Goal: Task Accomplishment & Management: Use online tool/utility

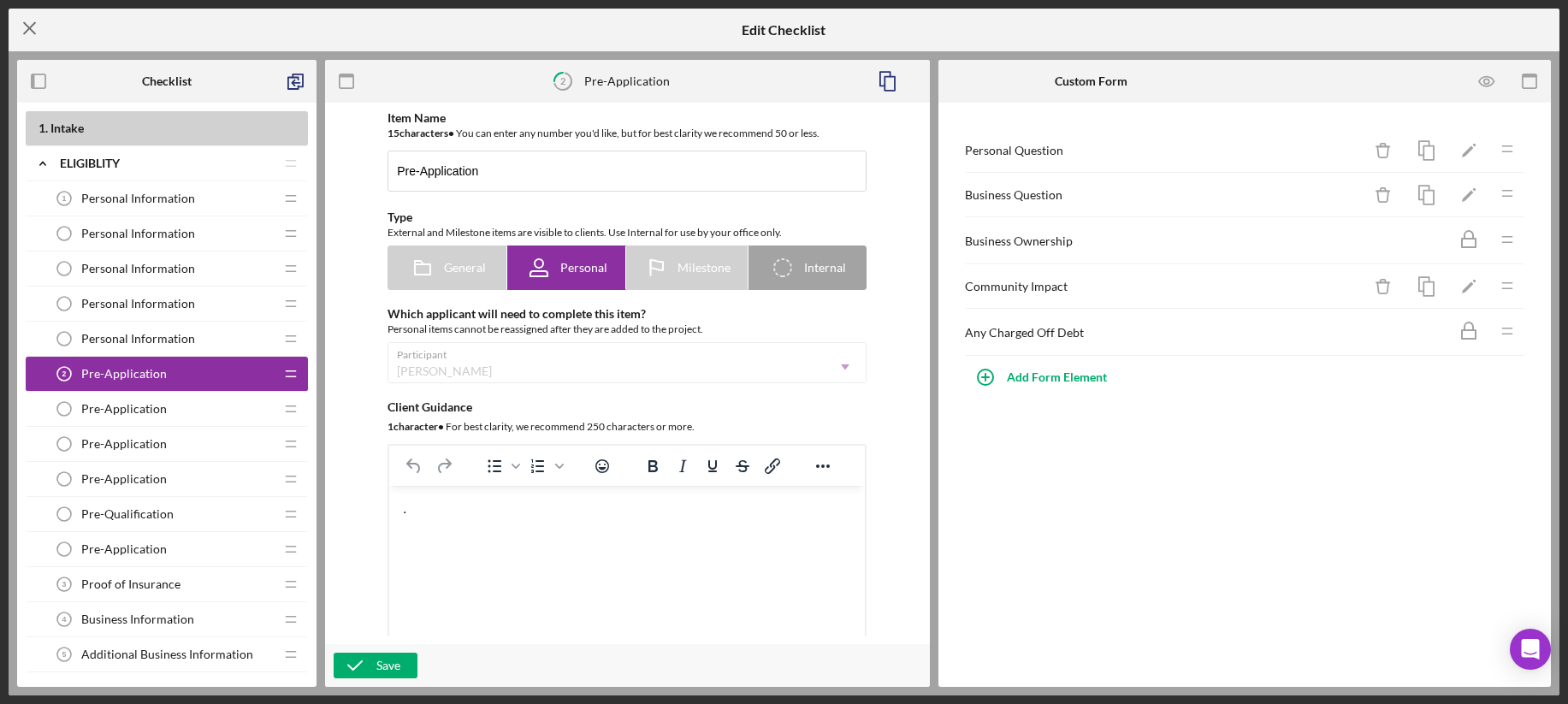
click at [35, 26] on icon "Icon/Menu Close" at bounding box center [30, 28] width 43 height 43
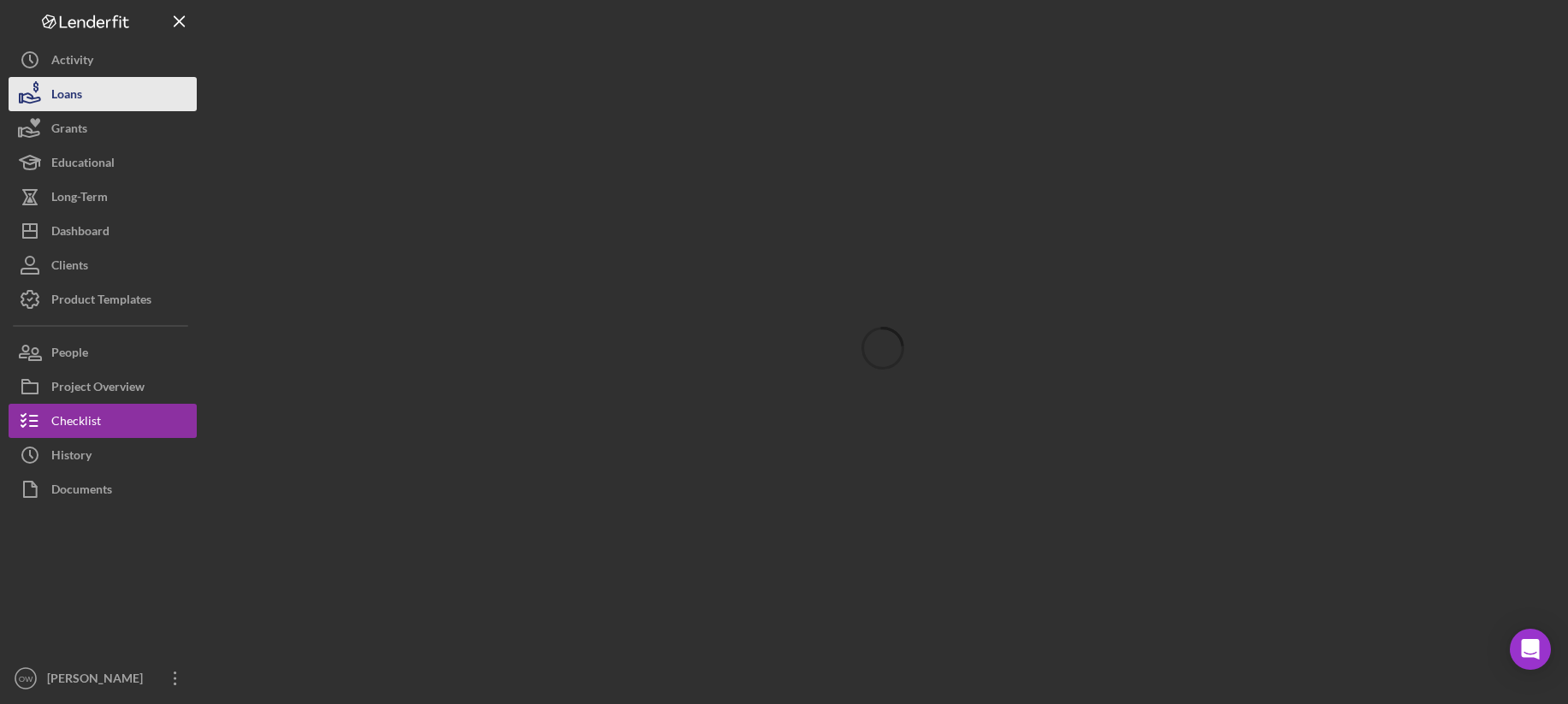
click at [134, 89] on button "Loans" at bounding box center [103, 94] width 188 height 34
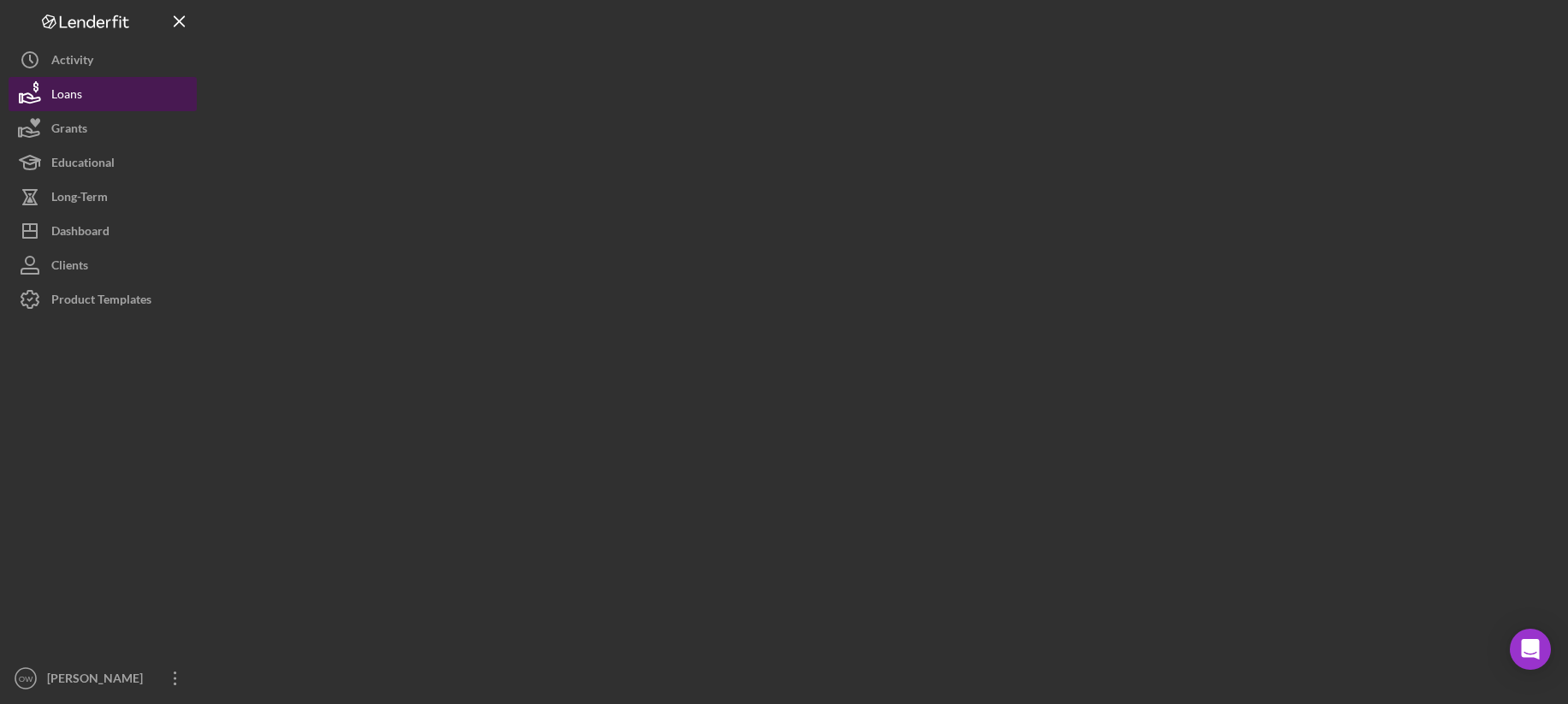
click at [62, 94] on div "Loans" at bounding box center [66, 96] width 30 height 38
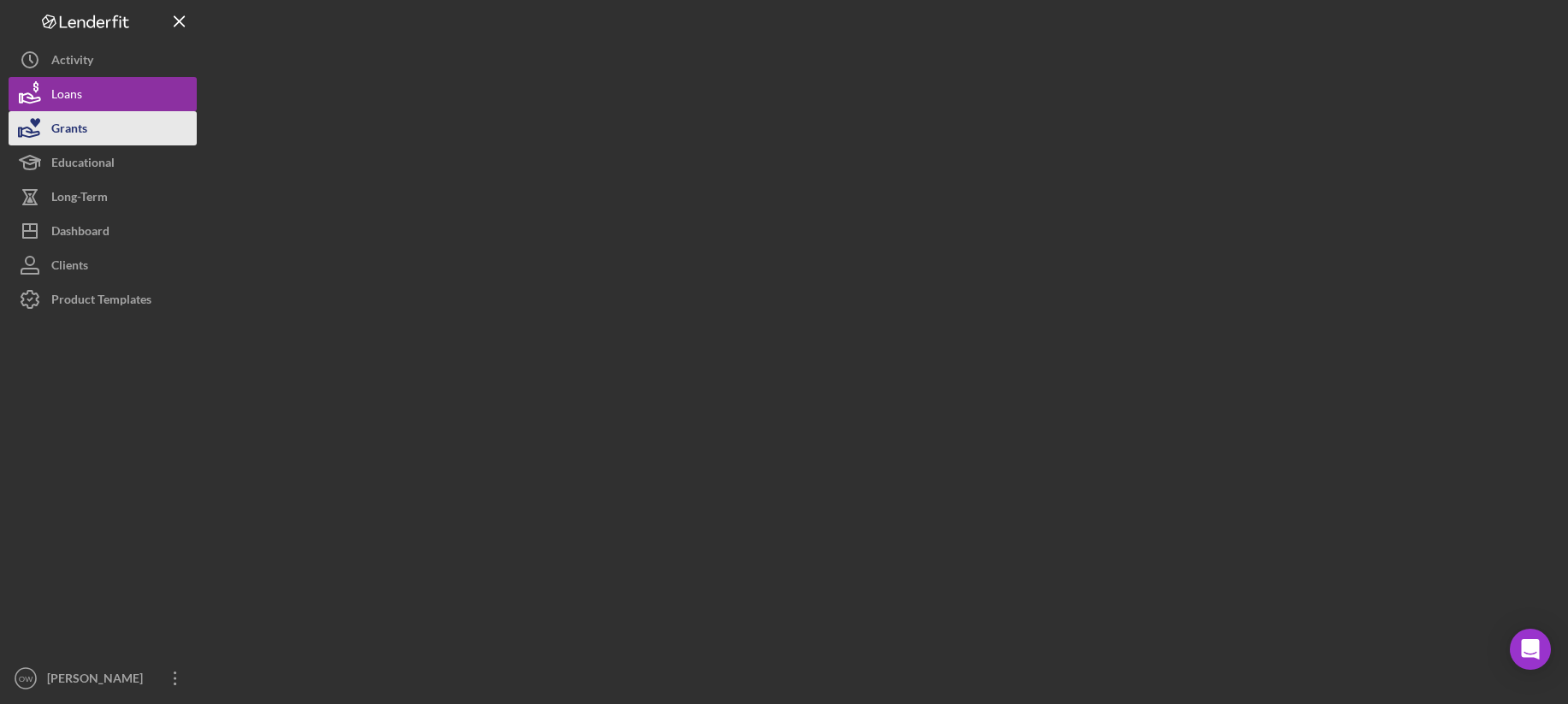
click at [71, 128] on div "Grants" at bounding box center [69, 129] width 36 height 38
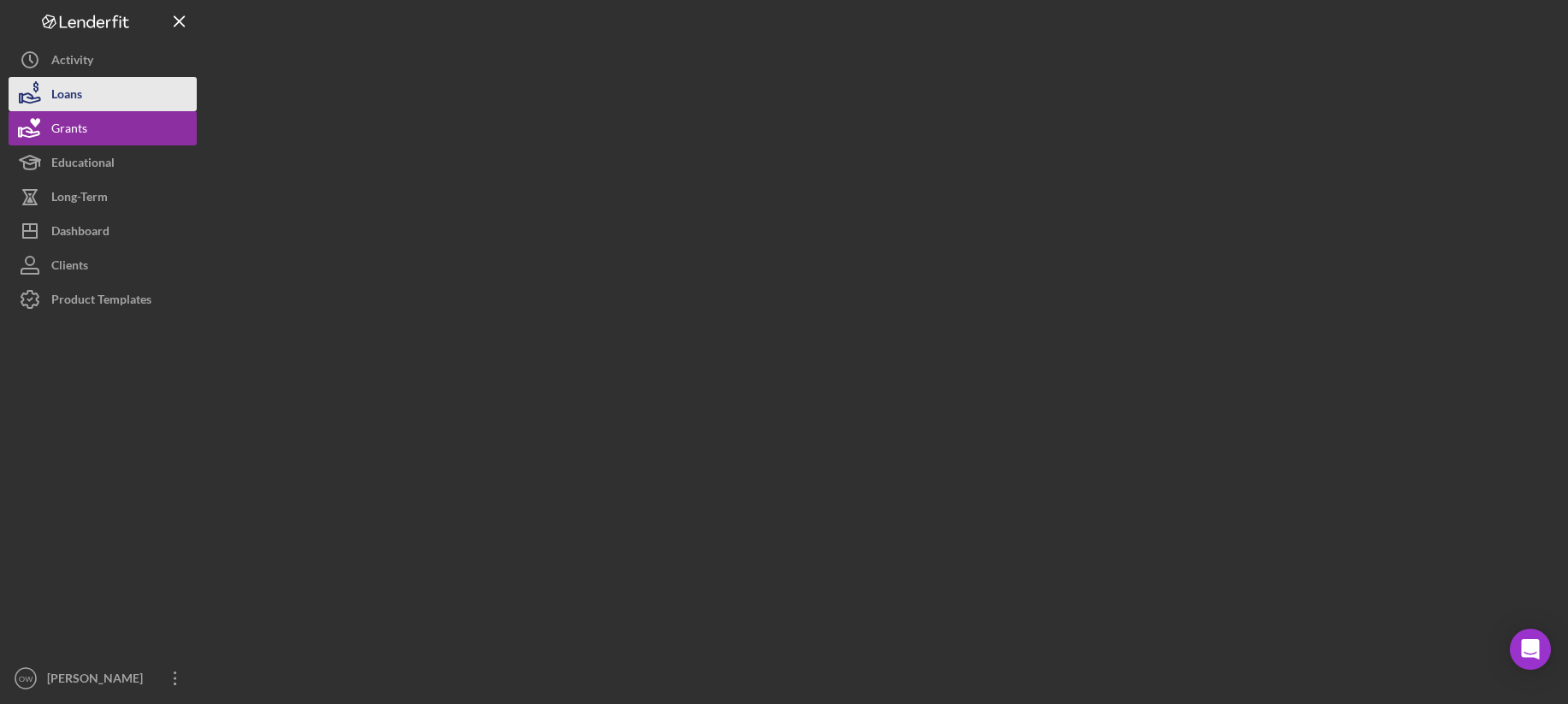
click at [71, 100] on div "Loans" at bounding box center [66, 96] width 30 height 38
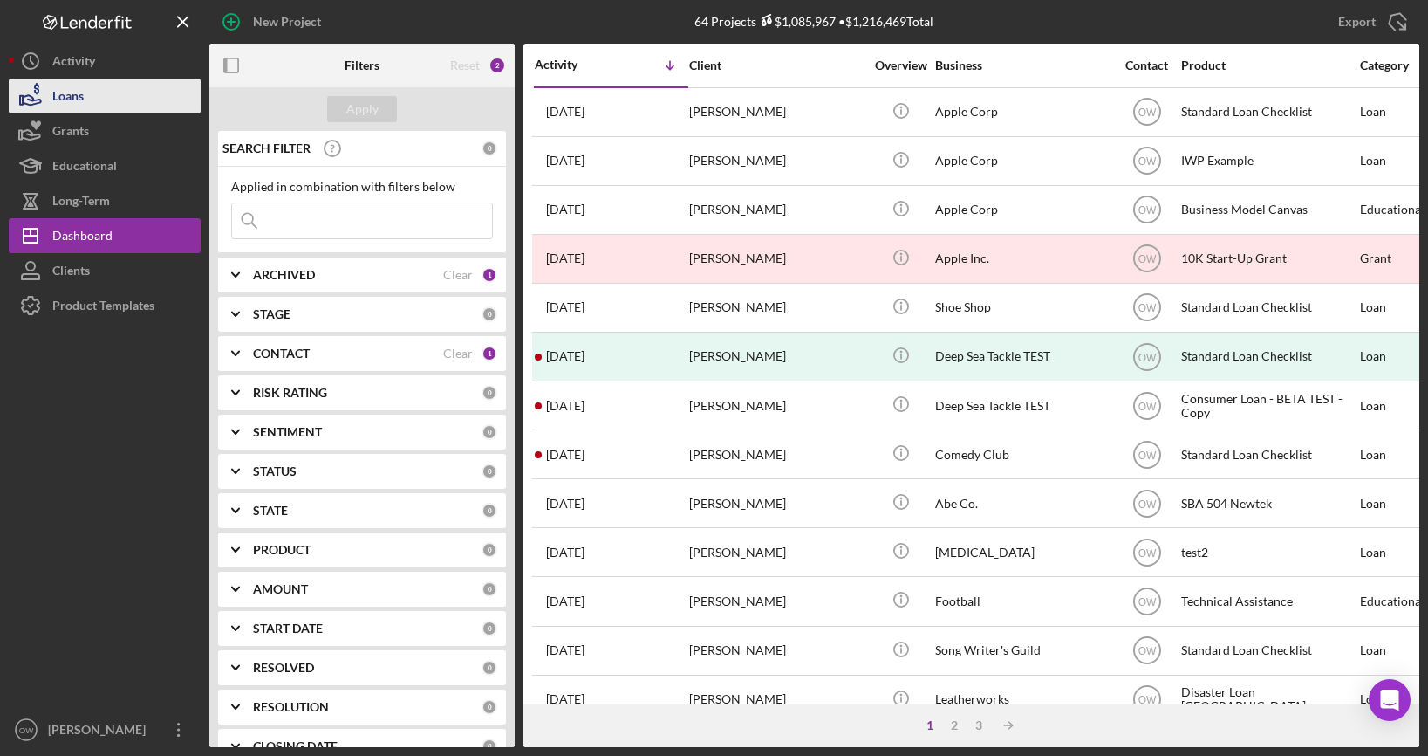
click at [117, 96] on button "Loans" at bounding box center [105, 96] width 192 height 35
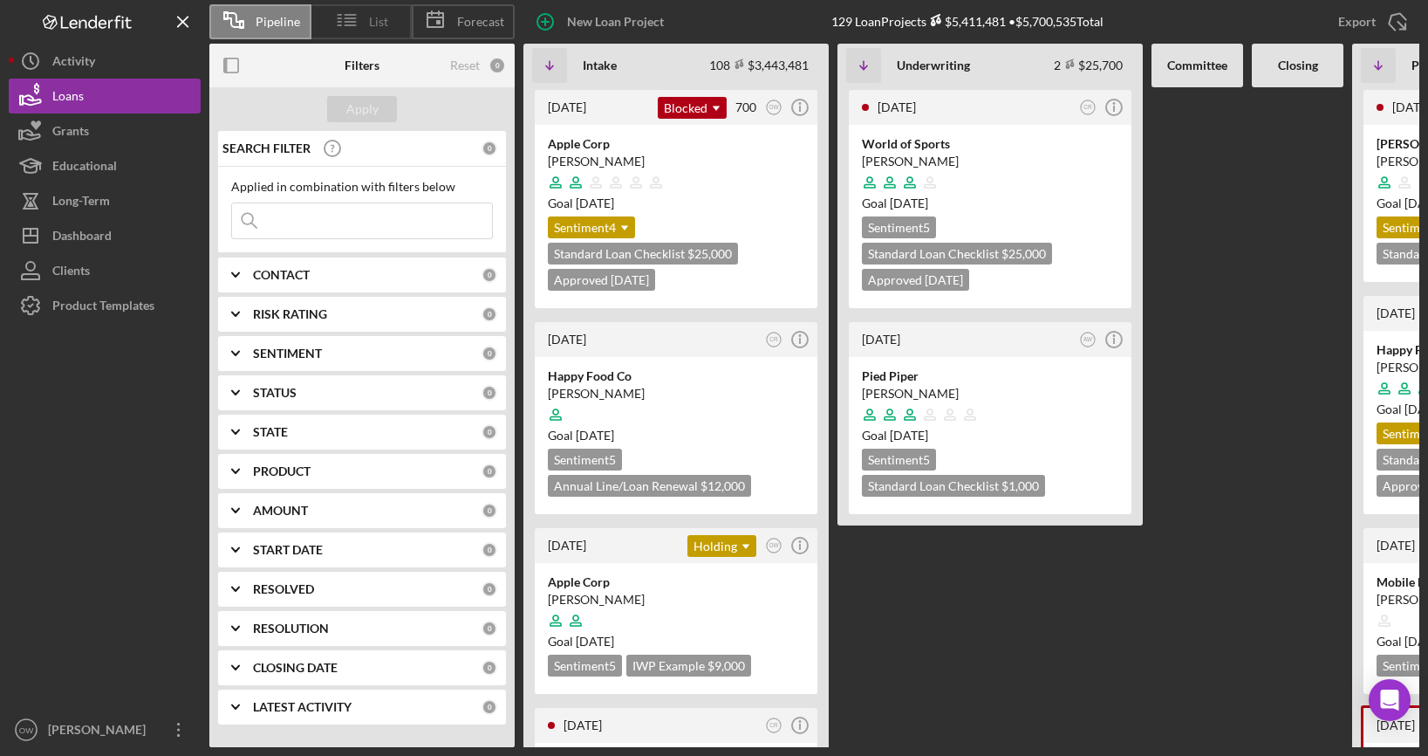
click at [341, 24] on icon at bounding box center [347, 20] width 44 height 44
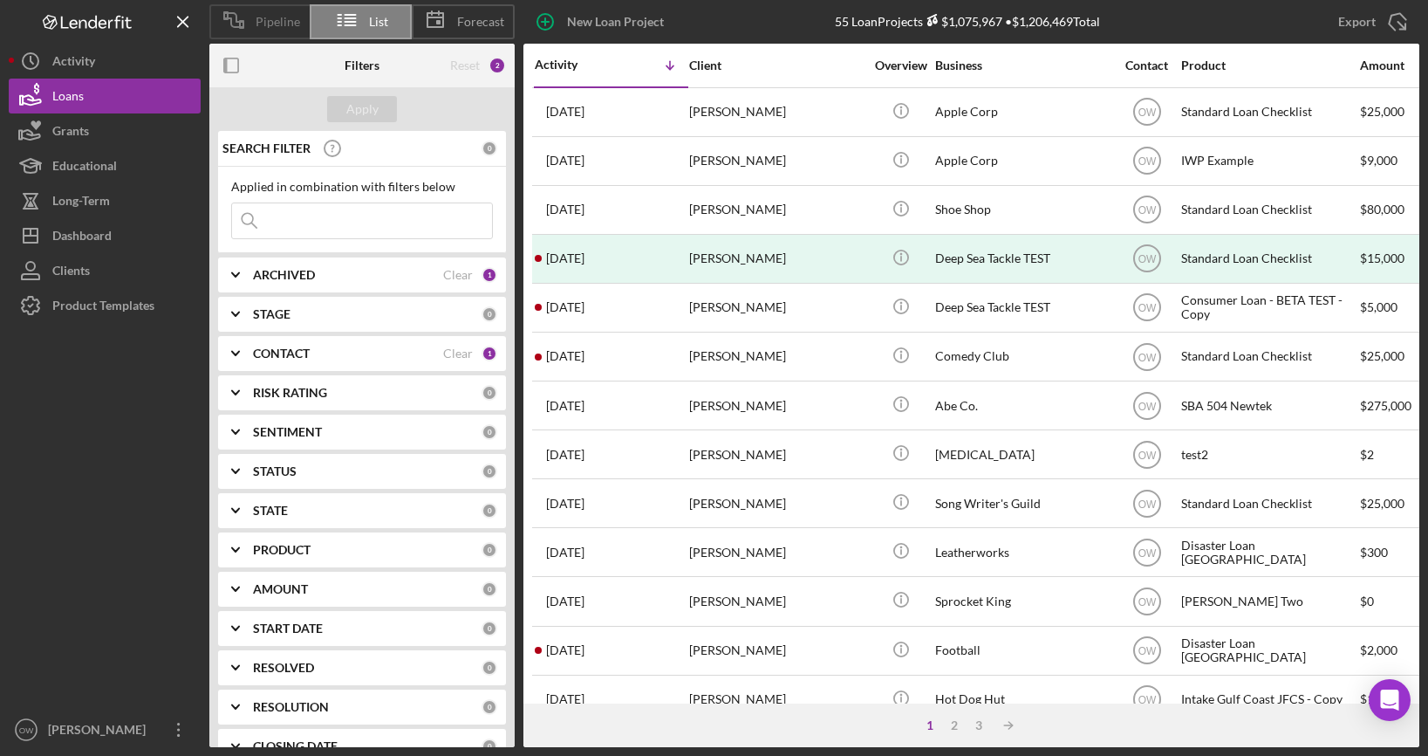
click at [253, 21] on icon at bounding box center [234, 20] width 44 height 44
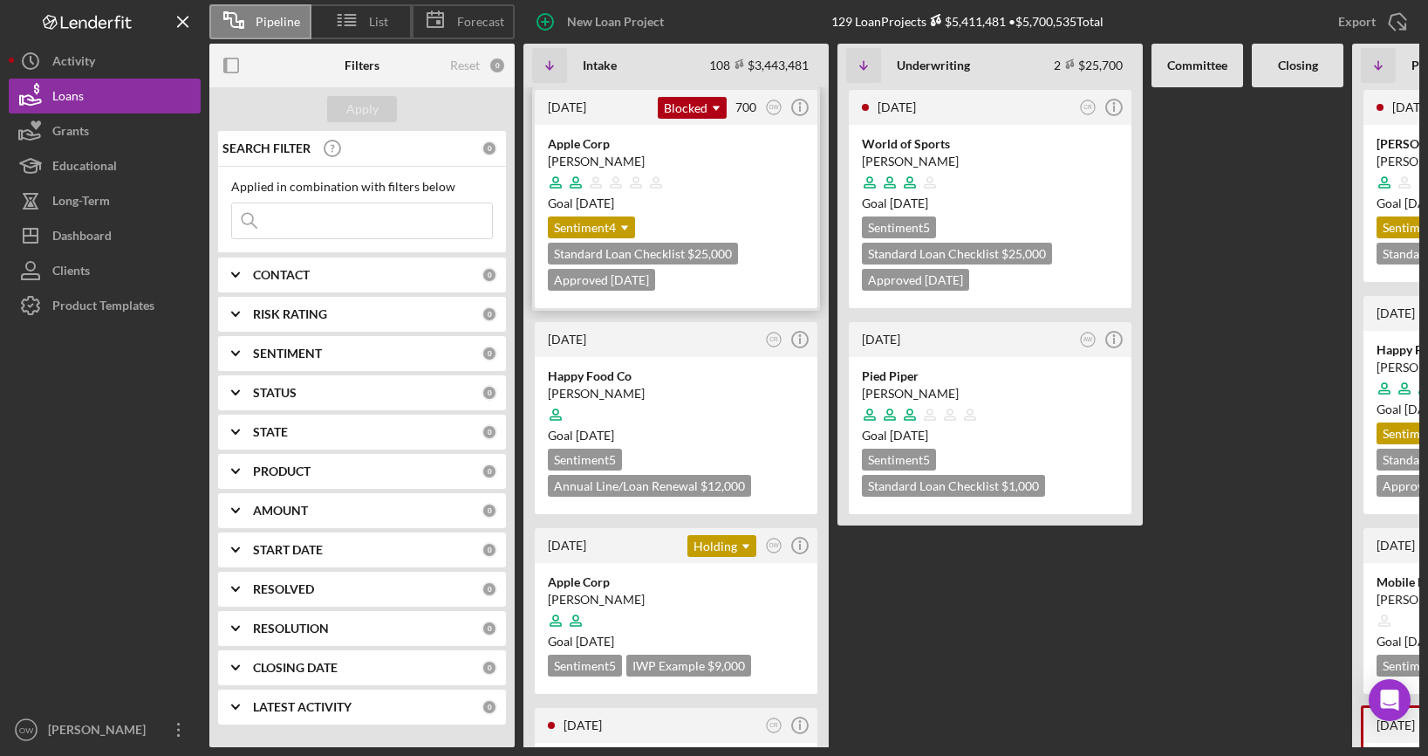
click at [735, 164] on div "Julie Cranston" at bounding box center [676, 161] width 257 height 17
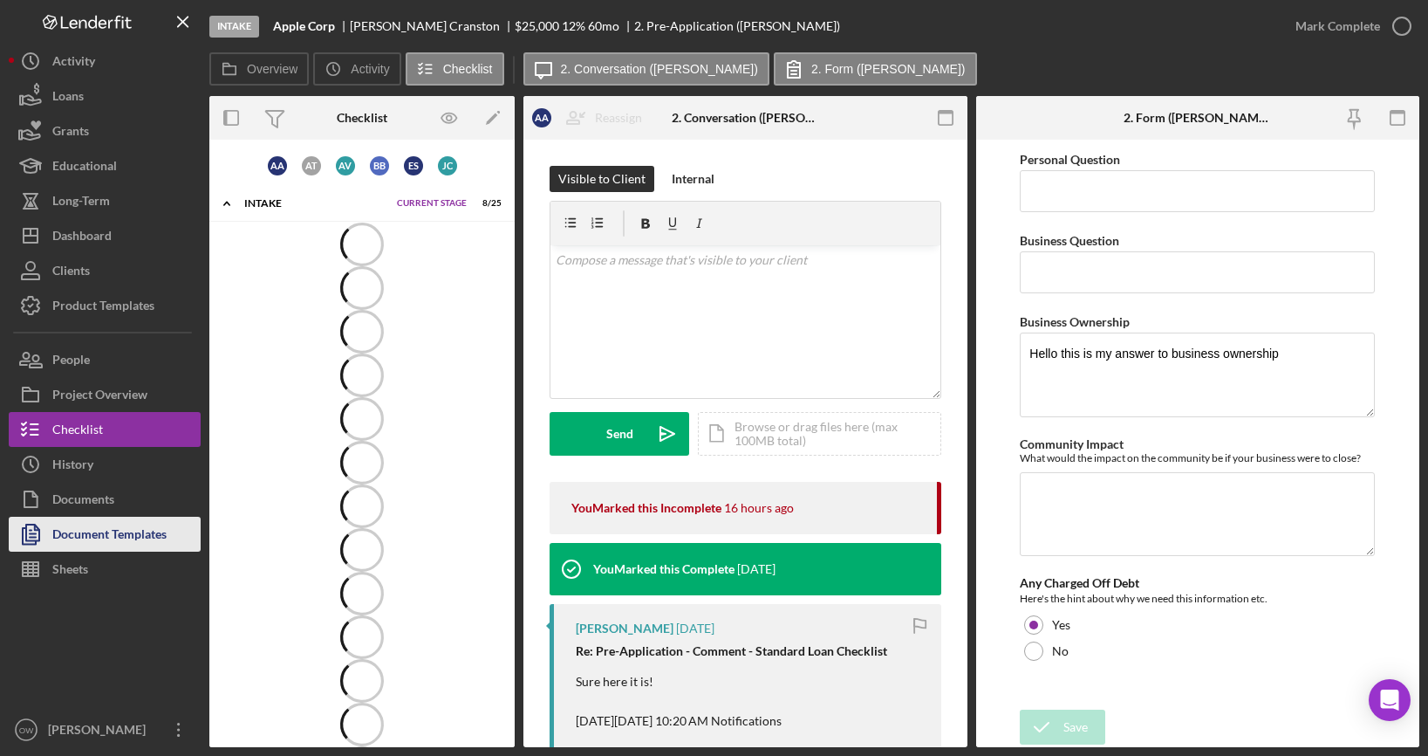
click at [104, 543] on div "Document Templates" at bounding box center [109, 536] width 114 height 39
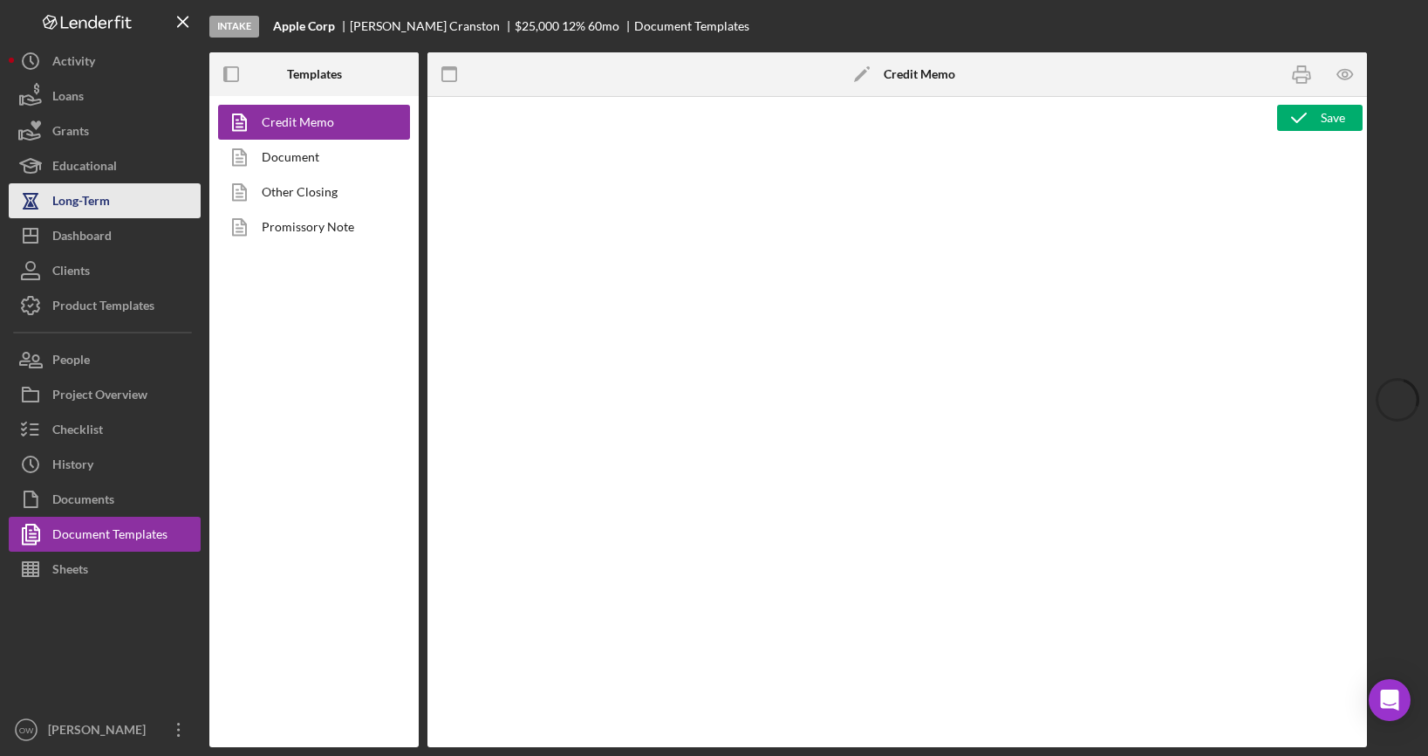
type textarea "<h2><strong><span id="Lender_Title" class="template-field mceNonEditable">Lende…"
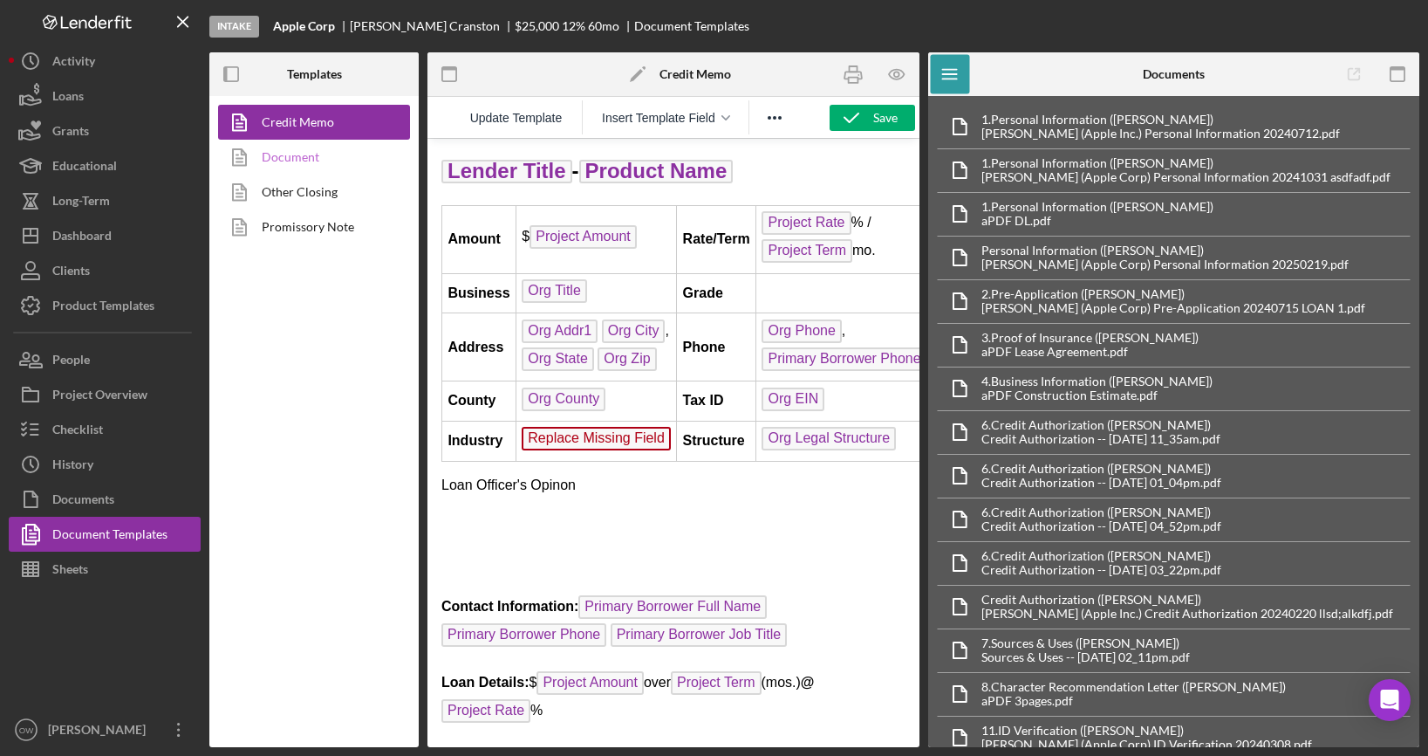
click at [285, 161] on link "Document" at bounding box center [309, 157] width 183 height 35
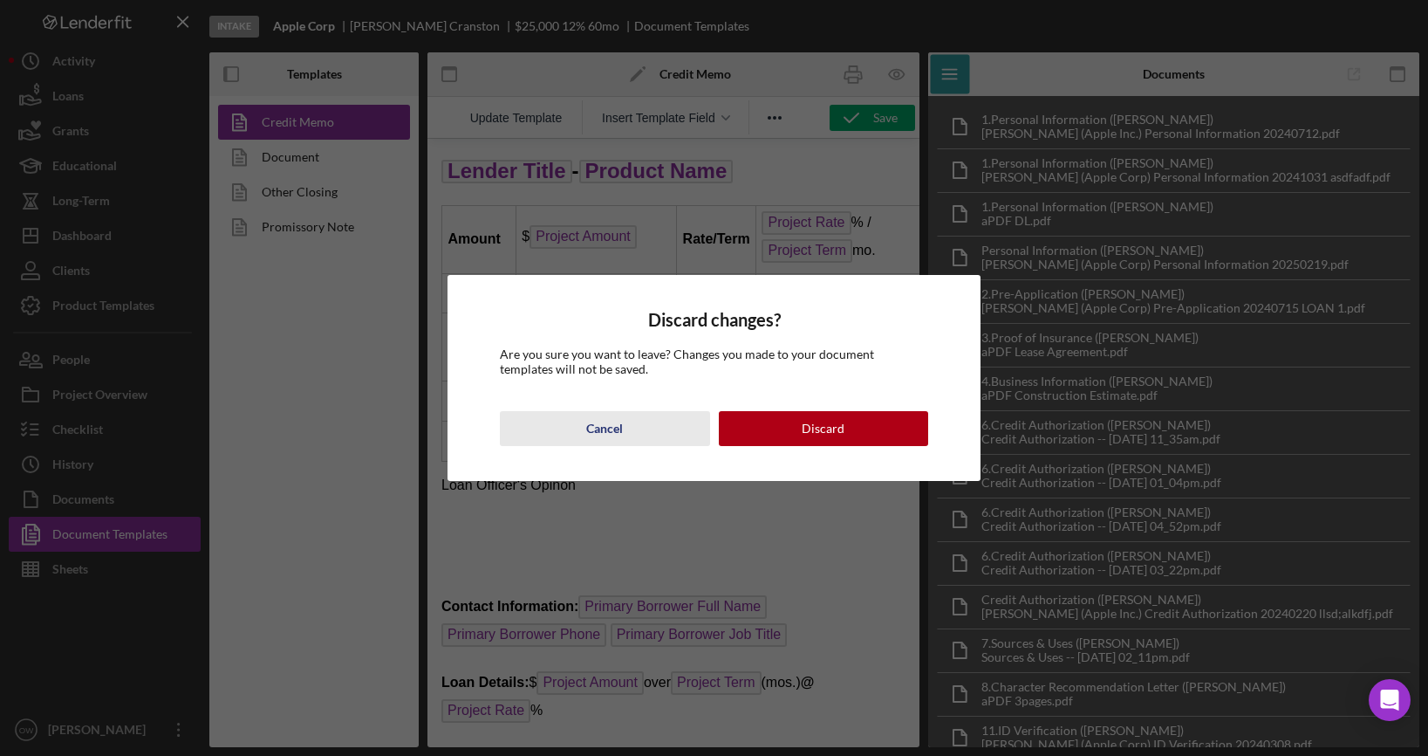
click at [617, 421] on div "Cancel" at bounding box center [604, 428] width 37 height 35
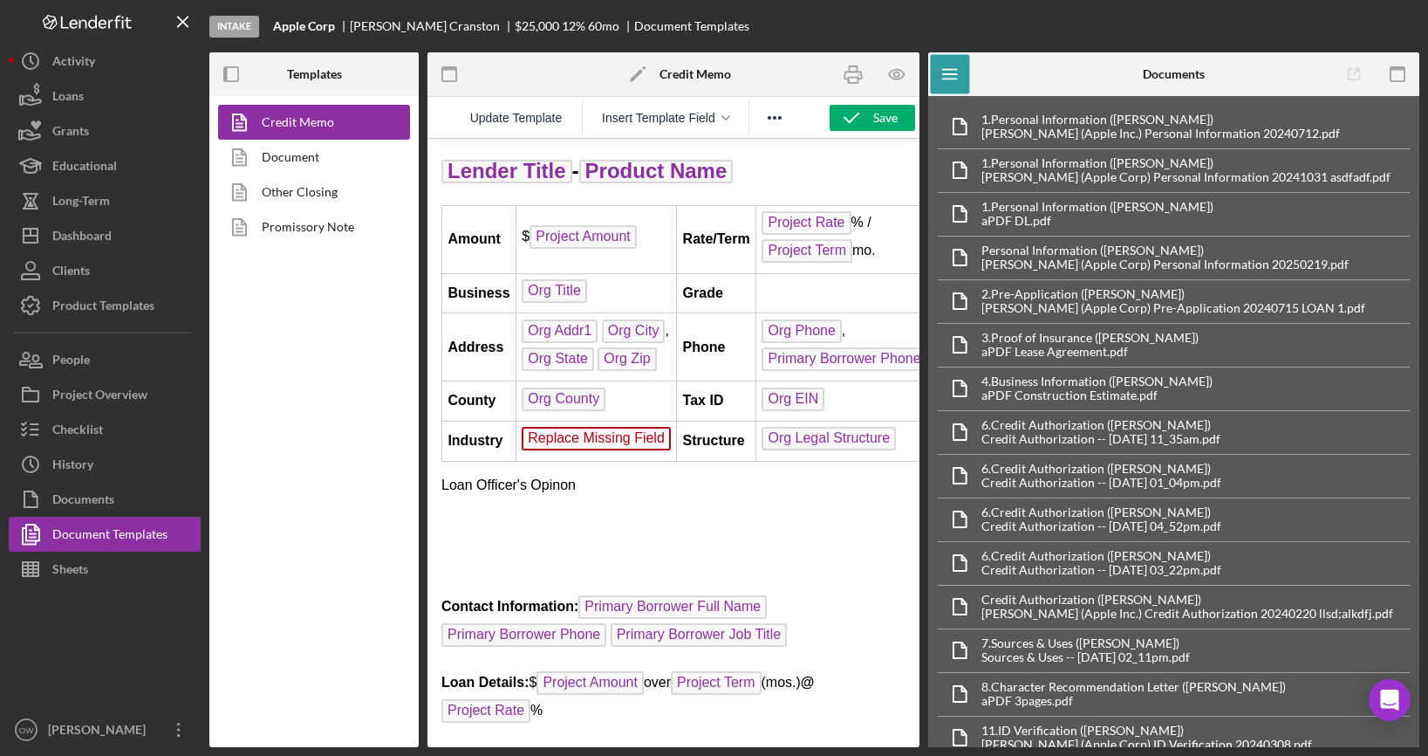
click at [634, 69] on icon "Icon/Edit" at bounding box center [638, 74] width 44 height 44
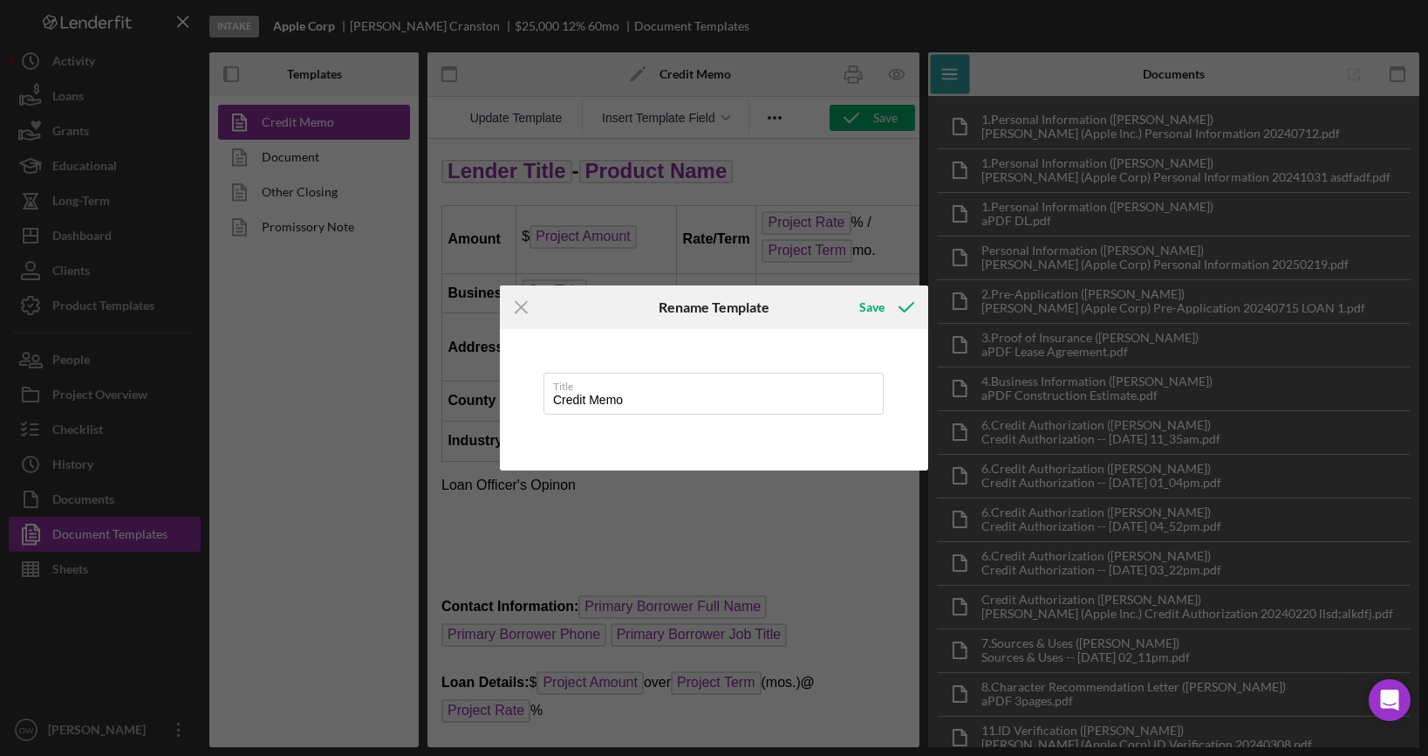
drag, startPoint x: 644, startPoint y: 398, endPoint x: 517, endPoint y: 396, distance: 126.5
click at [519, 398] on div "Title Credit Memo" at bounding box center [714, 399] width 428 height 141
click at [886, 311] on icon "submit" at bounding box center [907, 307] width 44 height 44
type input "Hello"
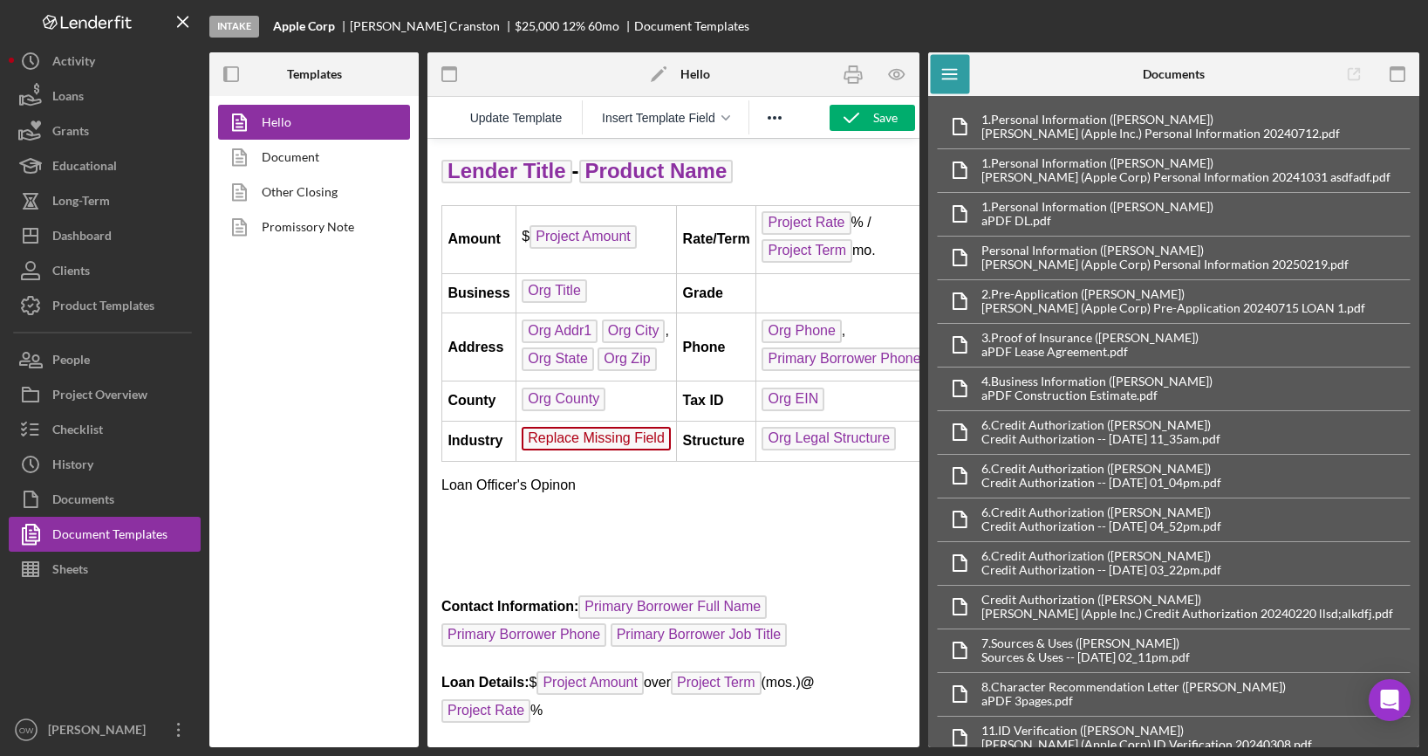
click at [659, 70] on icon "Icon/Edit" at bounding box center [659, 74] width 44 height 44
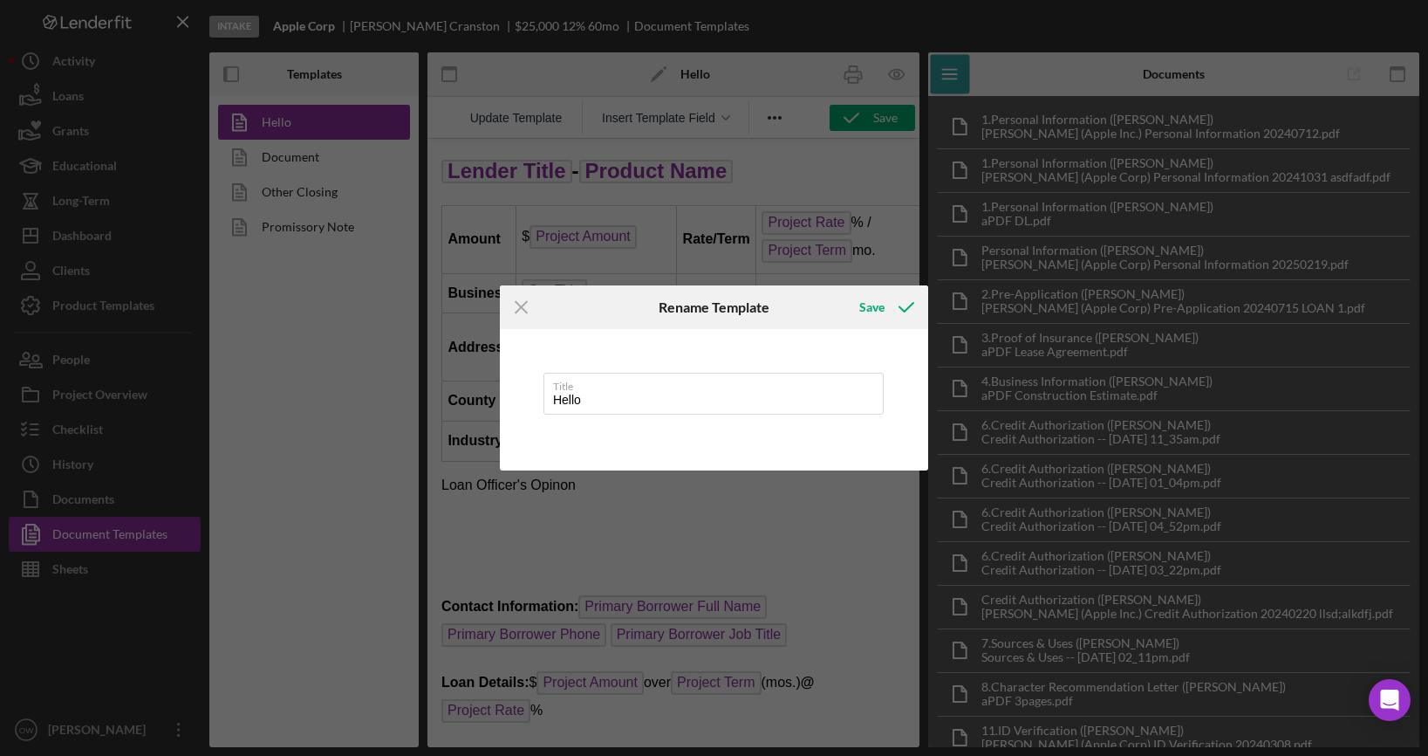
drag, startPoint x: 611, startPoint y: 401, endPoint x: 541, endPoint y: 398, distance: 69.9
click at [541, 398] on div "Title Hello" at bounding box center [714, 399] width 428 height 141
type input "Editable"
click at [842, 290] on button "Save" at bounding box center [885, 307] width 86 height 35
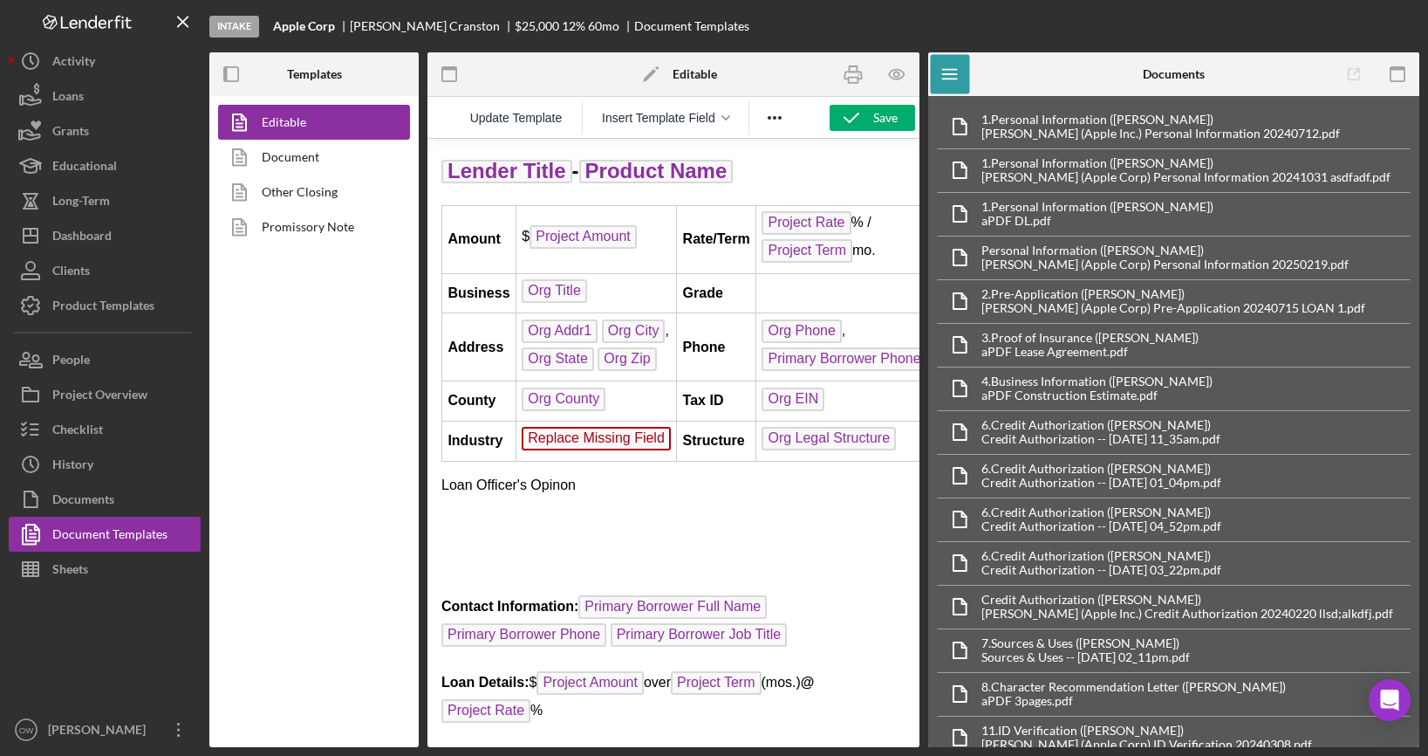
click at [358, 380] on div "Editable Document Other Closing Promissory Note" at bounding box center [313, 421] width 209 height 651
click at [344, 157] on link "Document" at bounding box center [309, 157] width 183 height 35
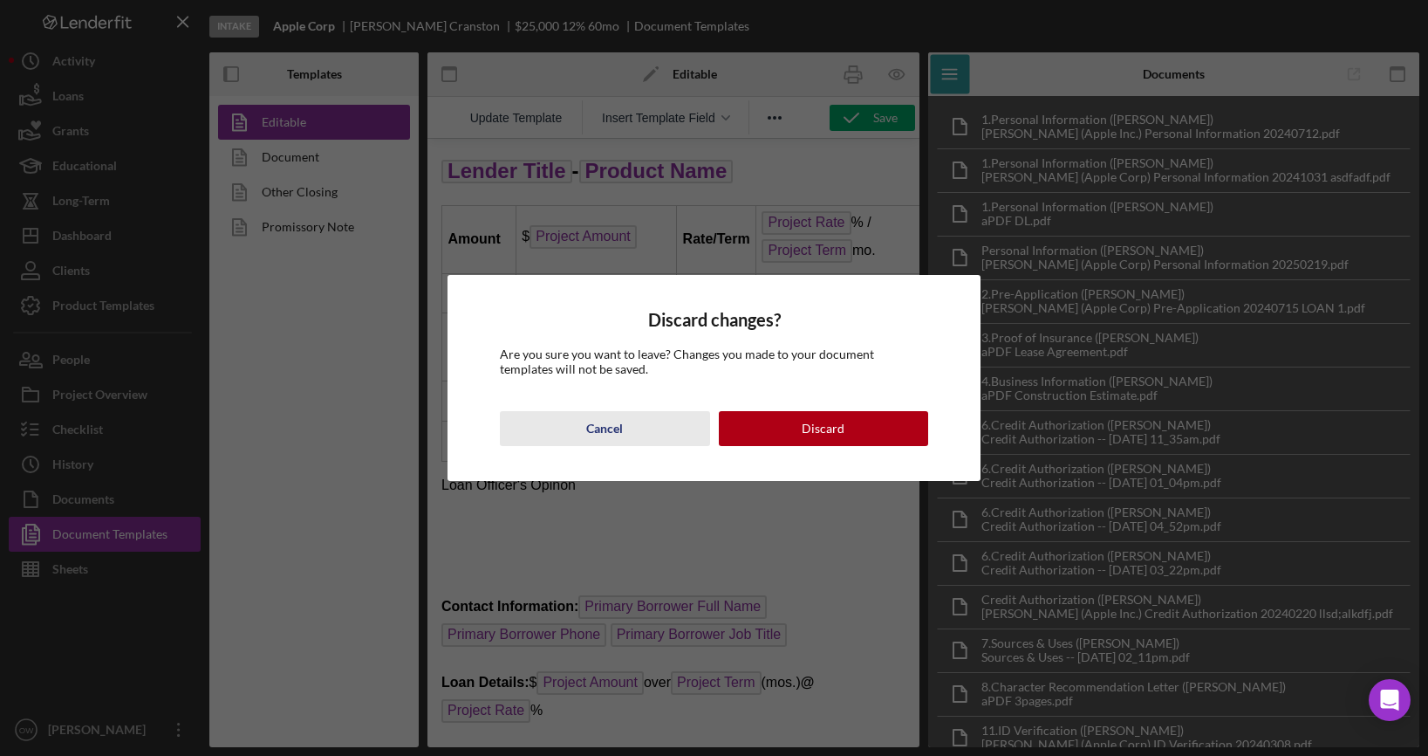
click at [578, 418] on button "Cancel" at bounding box center [605, 428] width 210 height 35
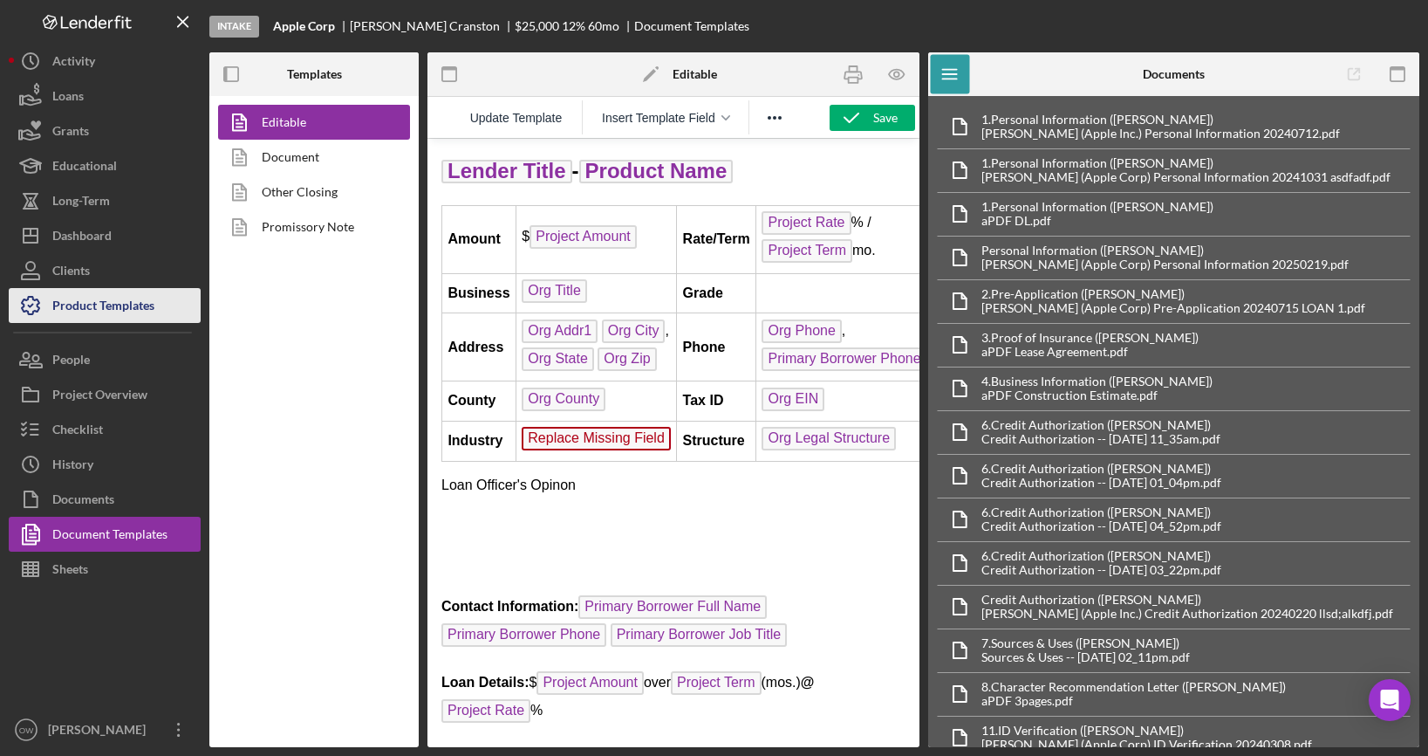
click at [113, 303] on div "Product Templates" at bounding box center [103, 307] width 102 height 39
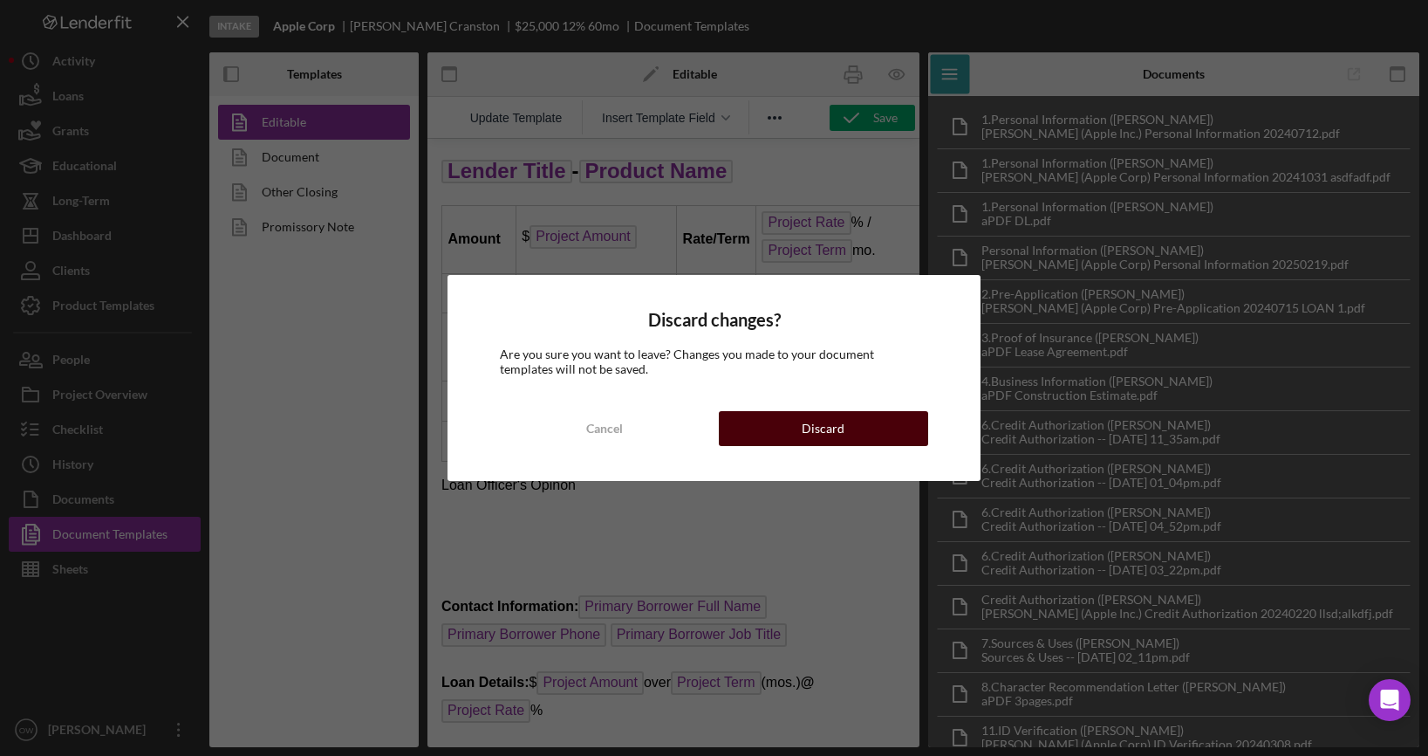
click at [825, 435] on div "Discard" at bounding box center [823, 428] width 43 height 35
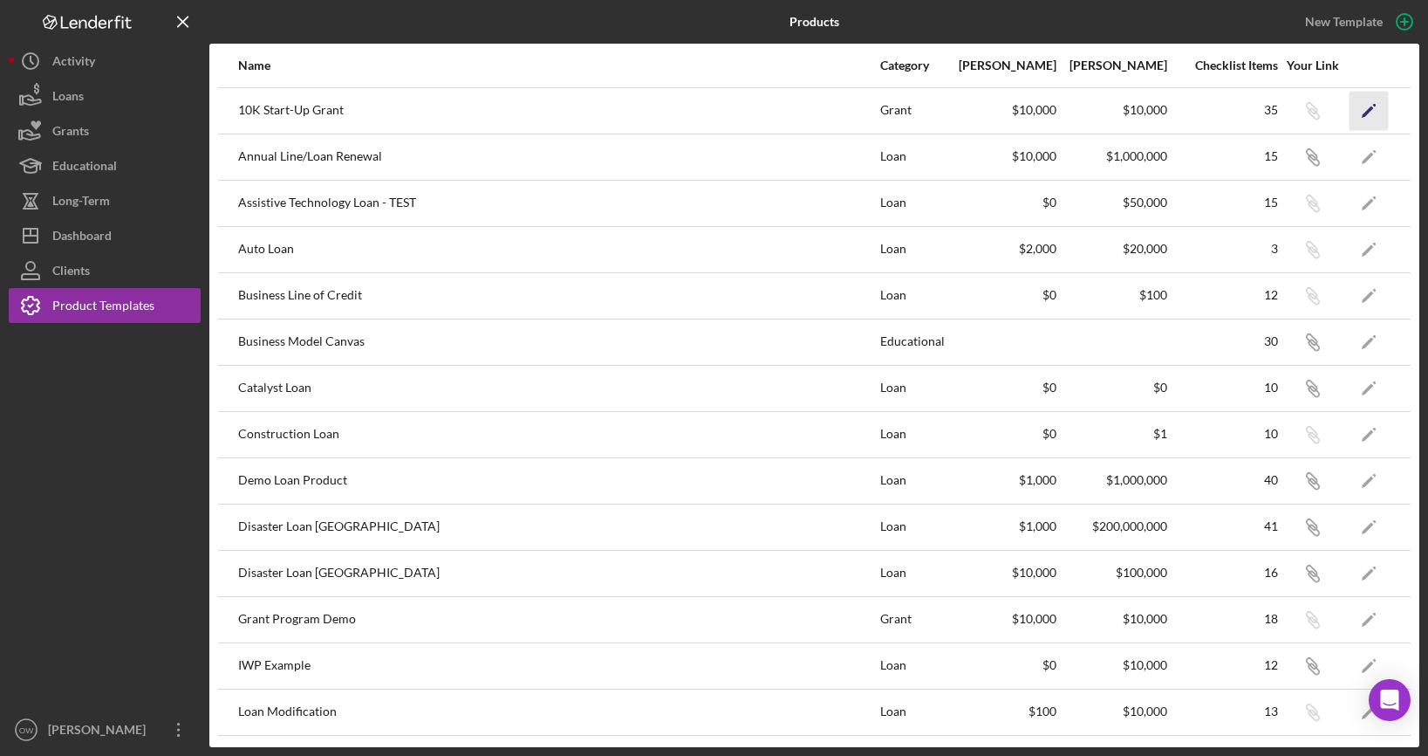
click at [1361, 105] on icon "Icon/Edit" at bounding box center [1369, 110] width 39 height 39
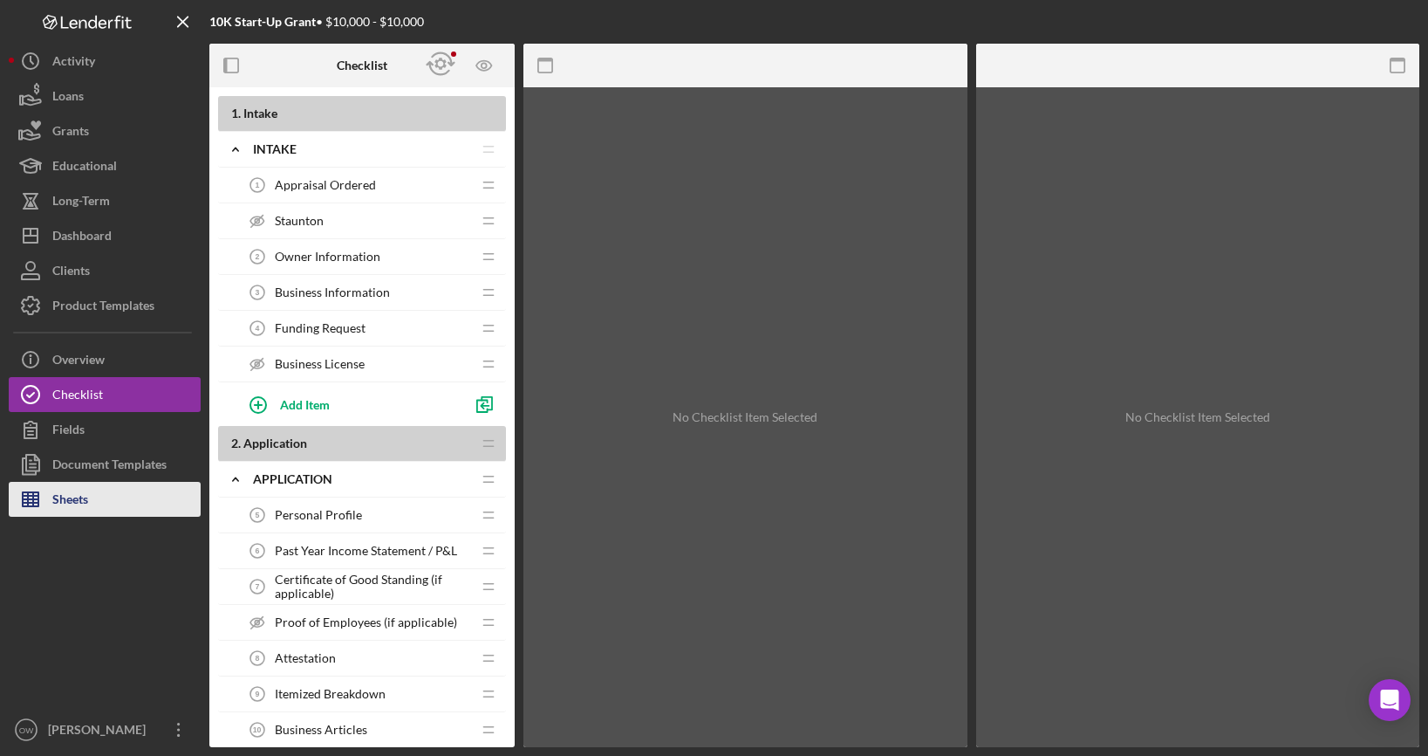
click at [58, 491] on div "Sheets" at bounding box center [70, 501] width 36 height 39
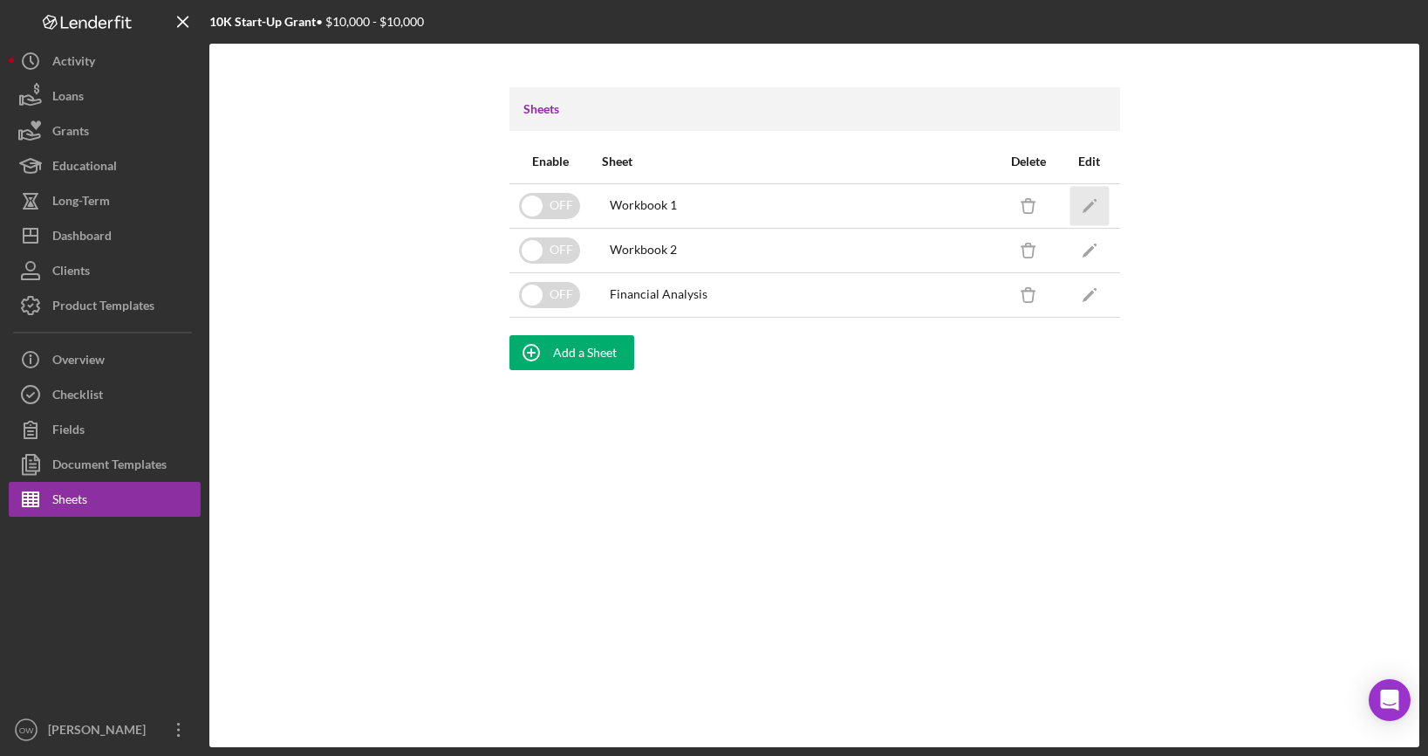
click at [1073, 200] on icon "Icon/Edit" at bounding box center [1089, 205] width 39 height 39
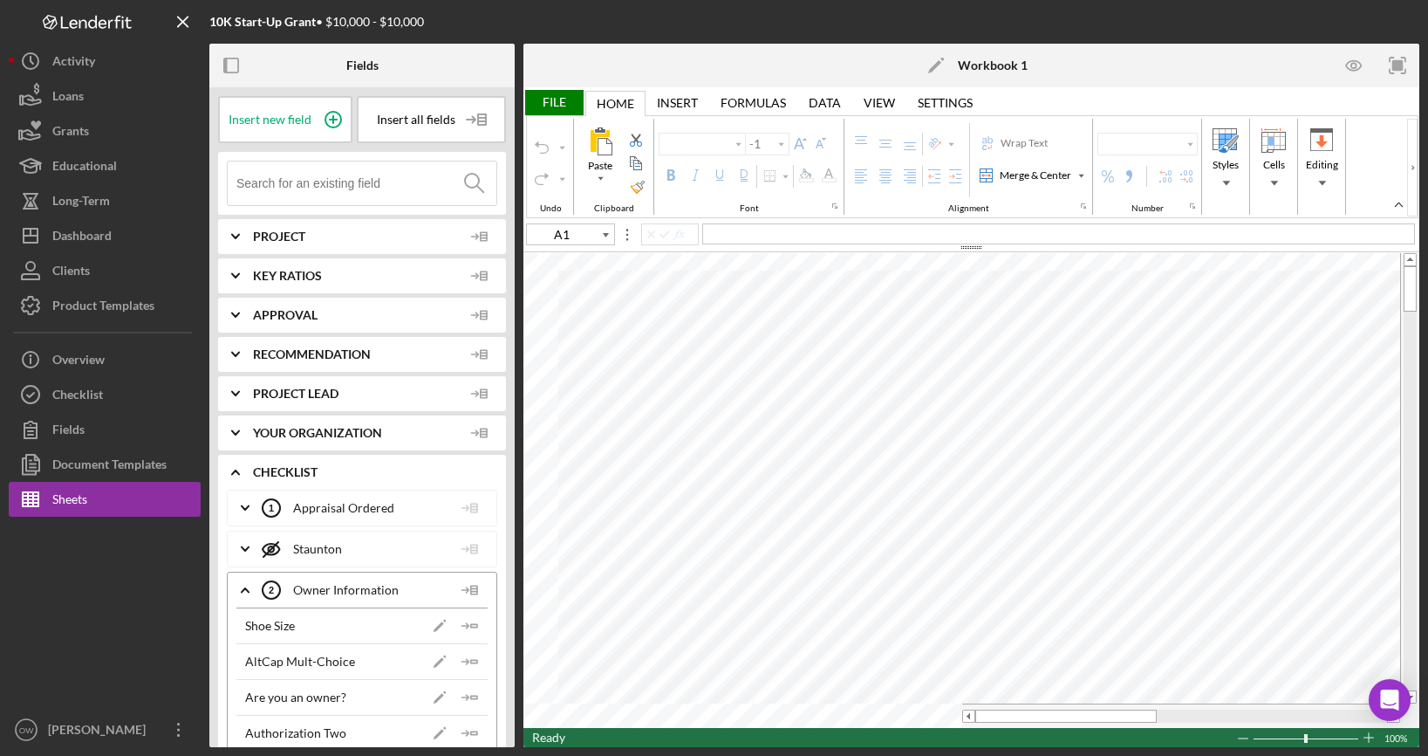
type input "Calibri"
type input "11"
click at [295, 123] on span "Insert new field" at bounding box center [270, 120] width 83 height 14
type input "B3"
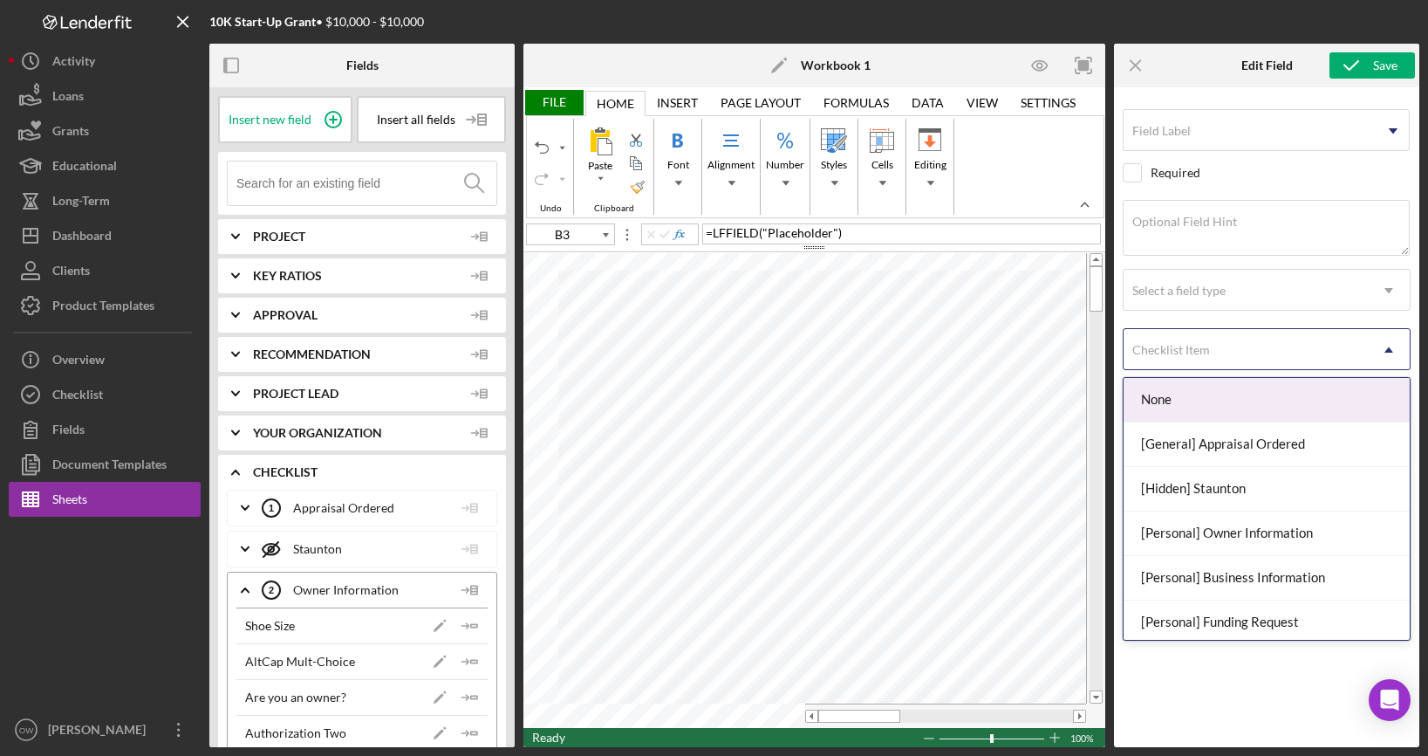
click at [1169, 357] on div "Checklist Item" at bounding box center [1246, 350] width 244 height 40
click at [1259, 136] on input "Field Label" at bounding box center [1266, 130] width 287 height 42
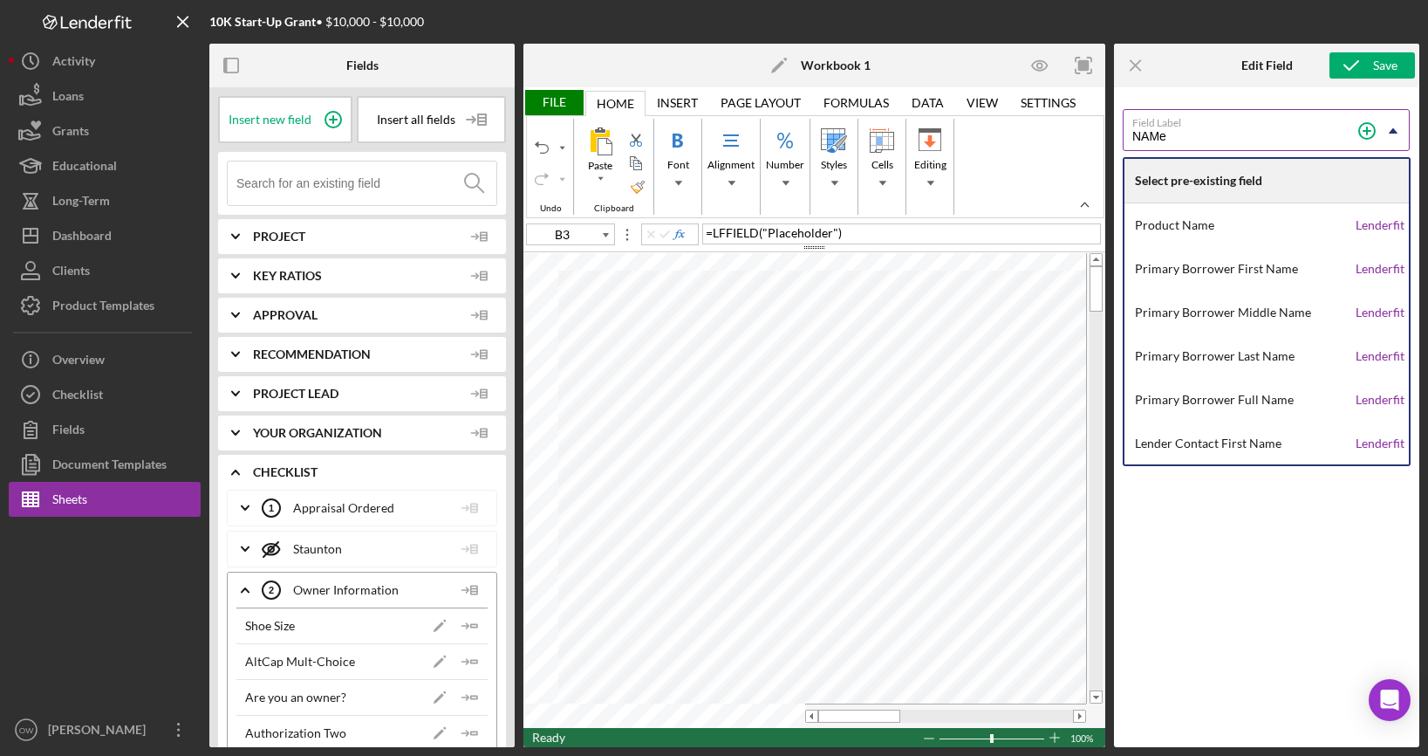
click at [1262, 147] on input "NAMe" at bounding box center [1266, 130] width 287 height 42
type input "N"
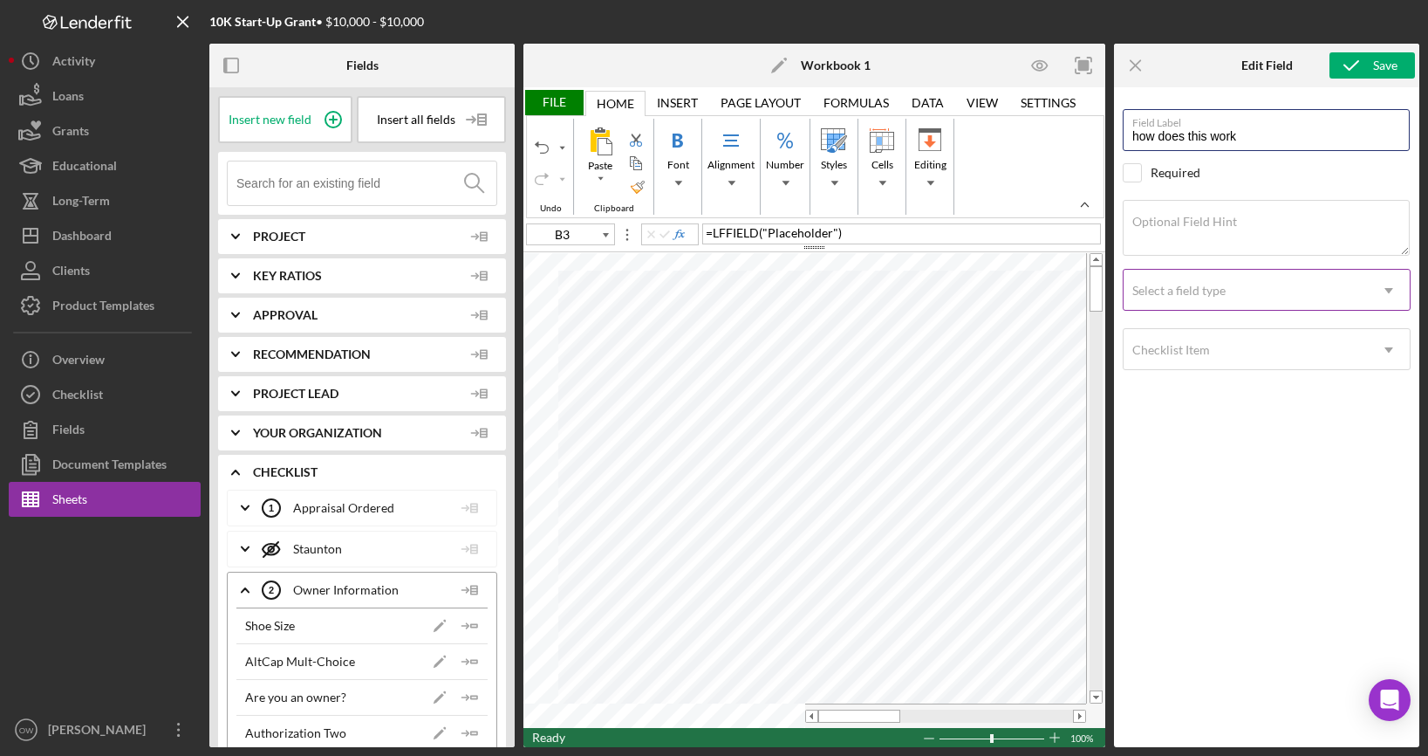
type input "how does this work"
click at [1266, 294] on div "Select a field type" at bounding box center [1246, 290] width 244 height 40
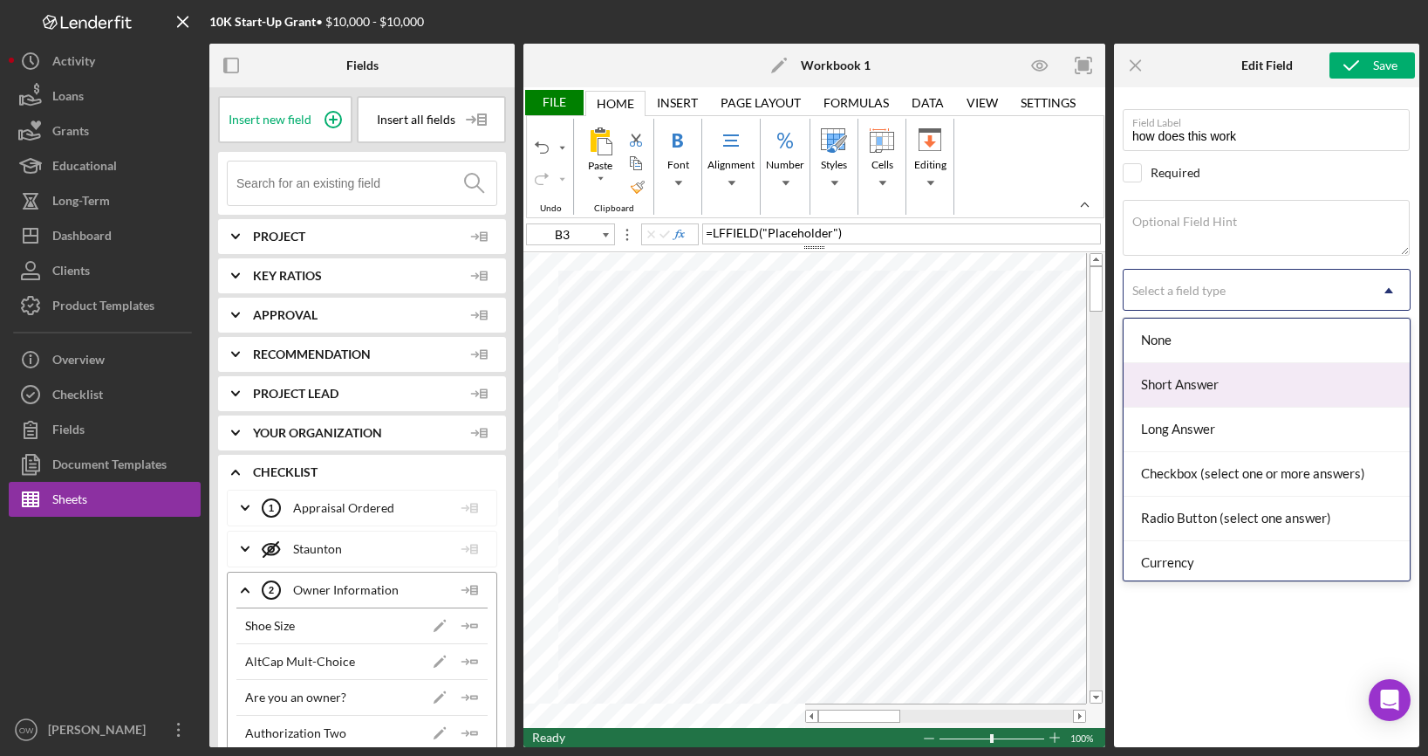
click at [1264, 394] on div "Short Answer" at bounding box center [1267, 385] width 286 height 44
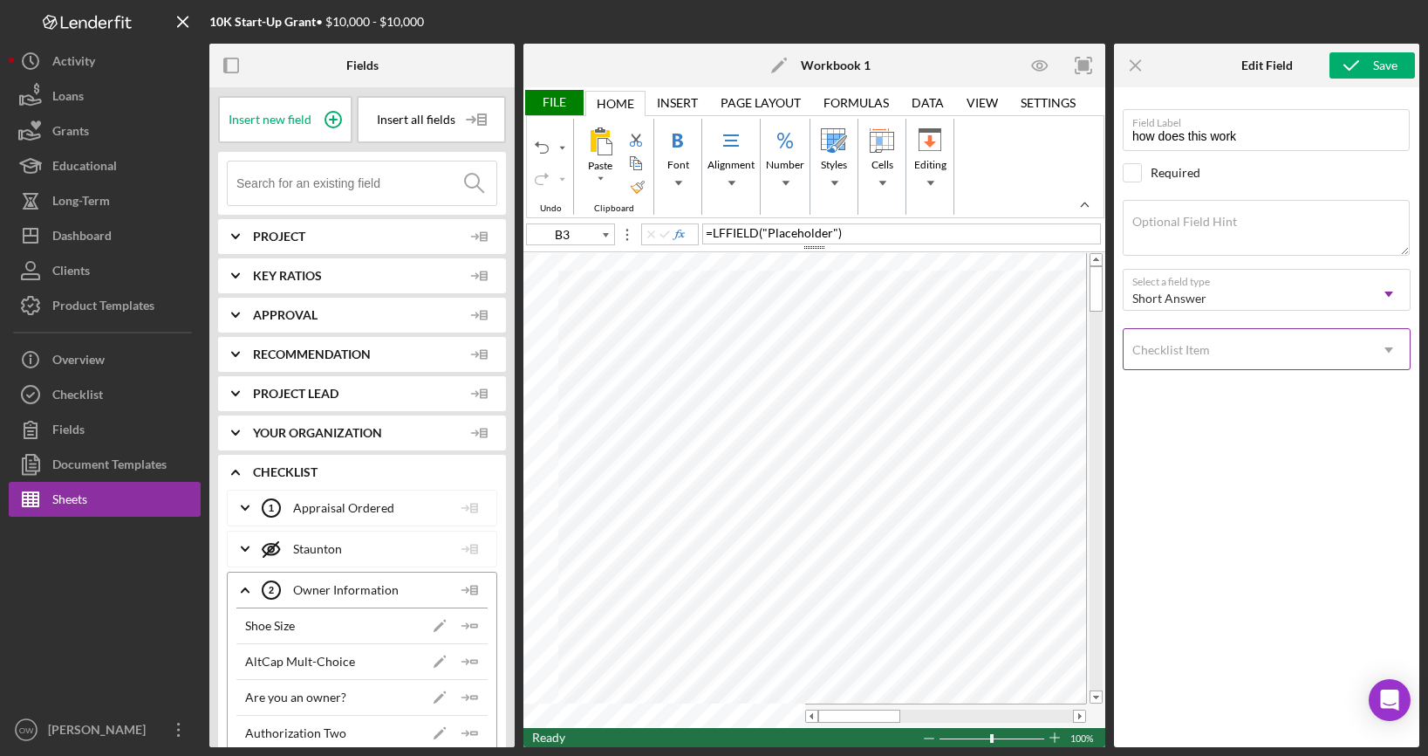
click at [1252, 357] on div "Checklist Item" at bounding box center [1246, 350] width 244 height 40
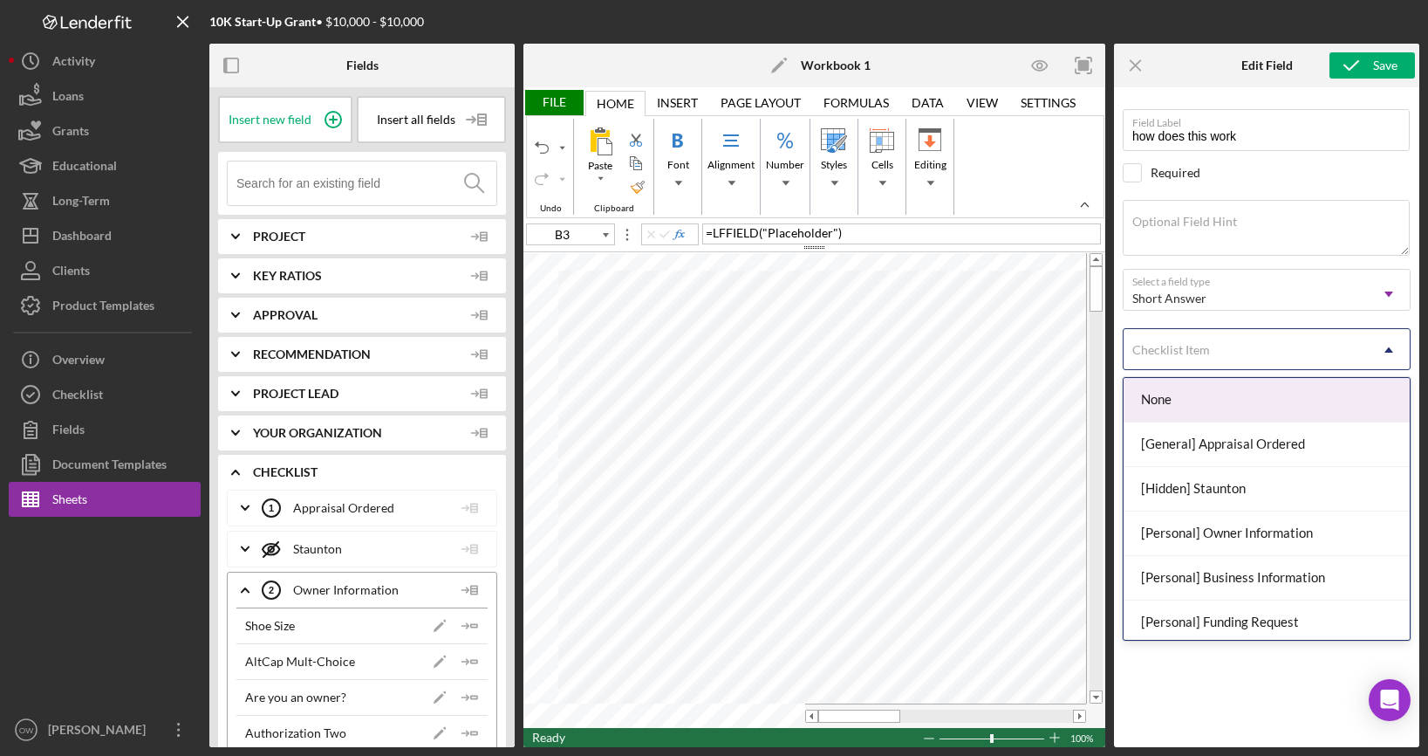
click at [1276, 402] on div "None" at bounding box center [1267, 400] width 286 height 44
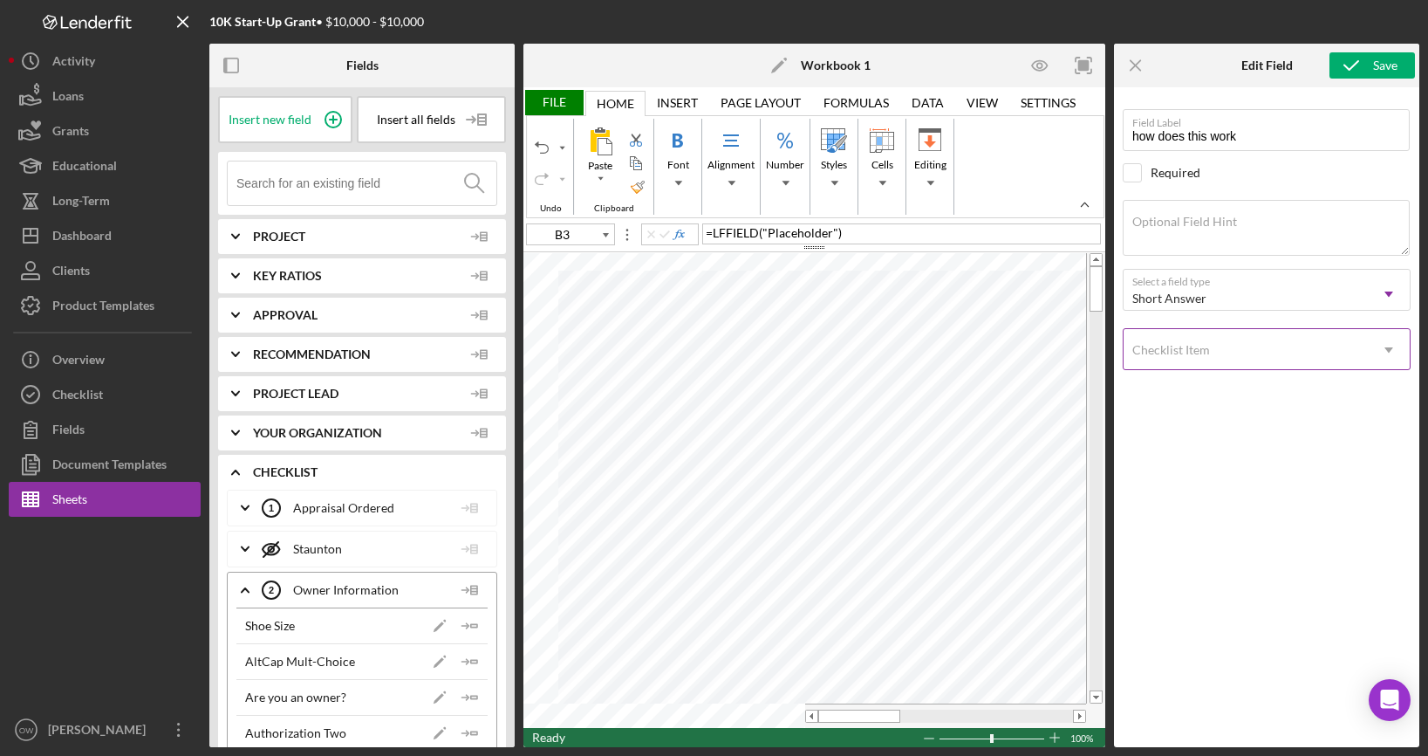
click at [1254, 358] on div "Checklist Item" at bounding box center [1246, 350] width 244 height 40
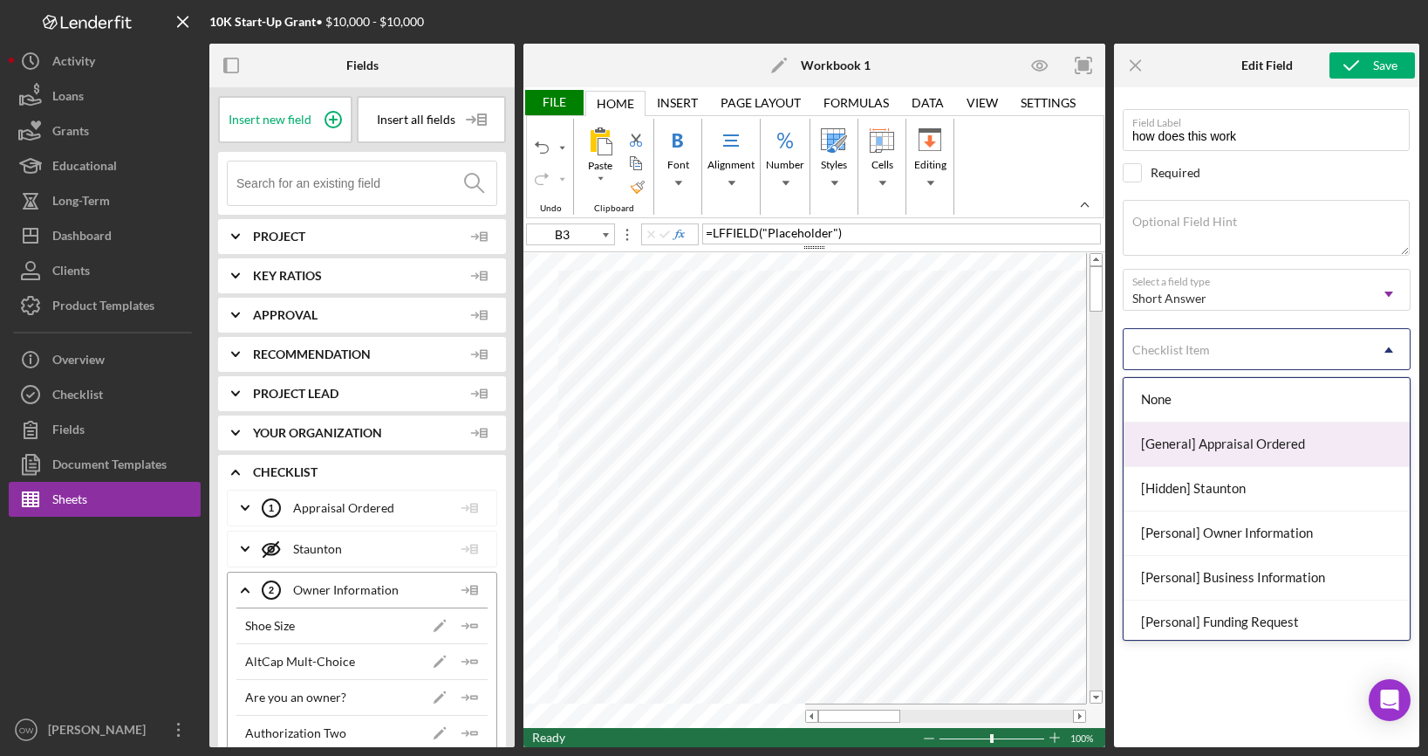
click at [1258, 457] on div "[General] Appraisal Ordered" at bounding box center [1267, 444] width 286 height 44
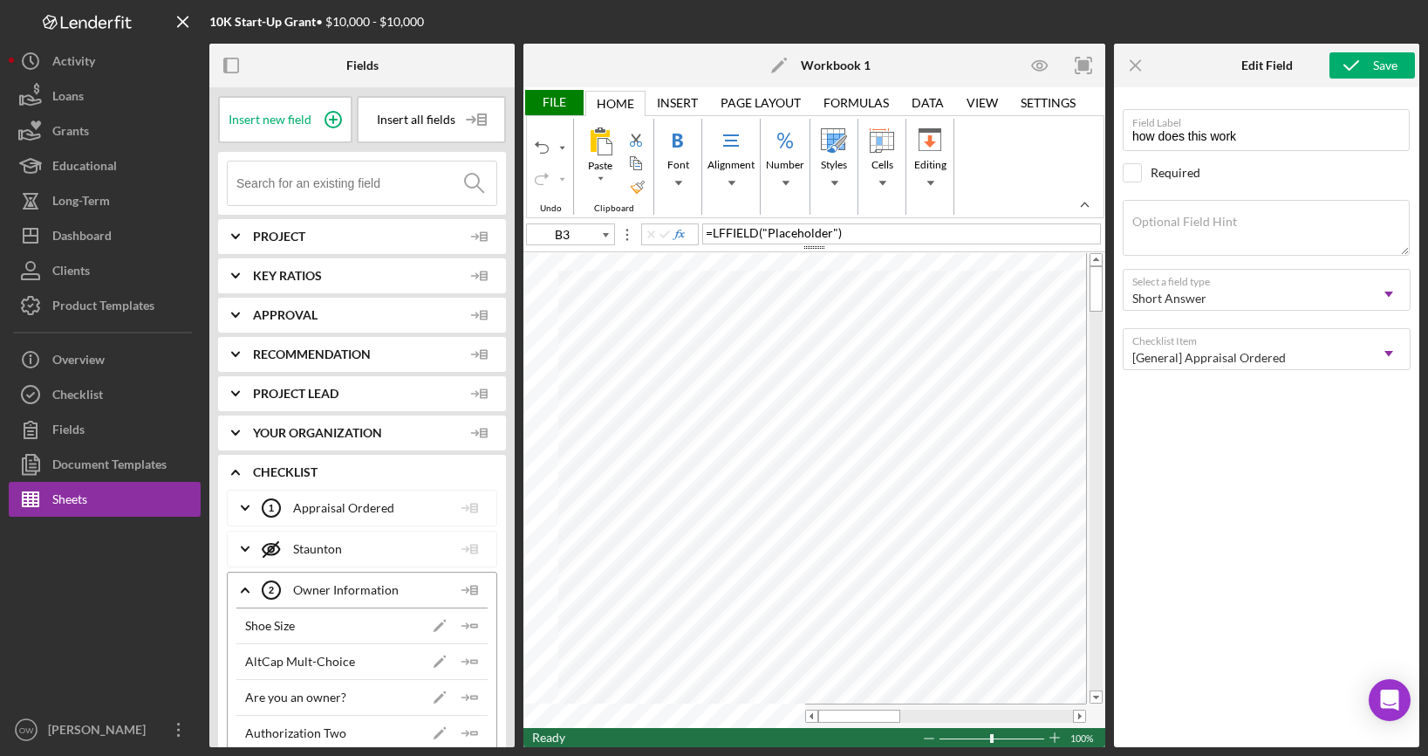
click at [1263, 426] on div "Field Label how does this work Select pre-existing field Required Optional Fiel…" at bounding box center [1267, 412] width 288 height 633
type input "D8"
click at [1393, 68] on div "Save" at bounding box center [1385, 65] width 24 height 26
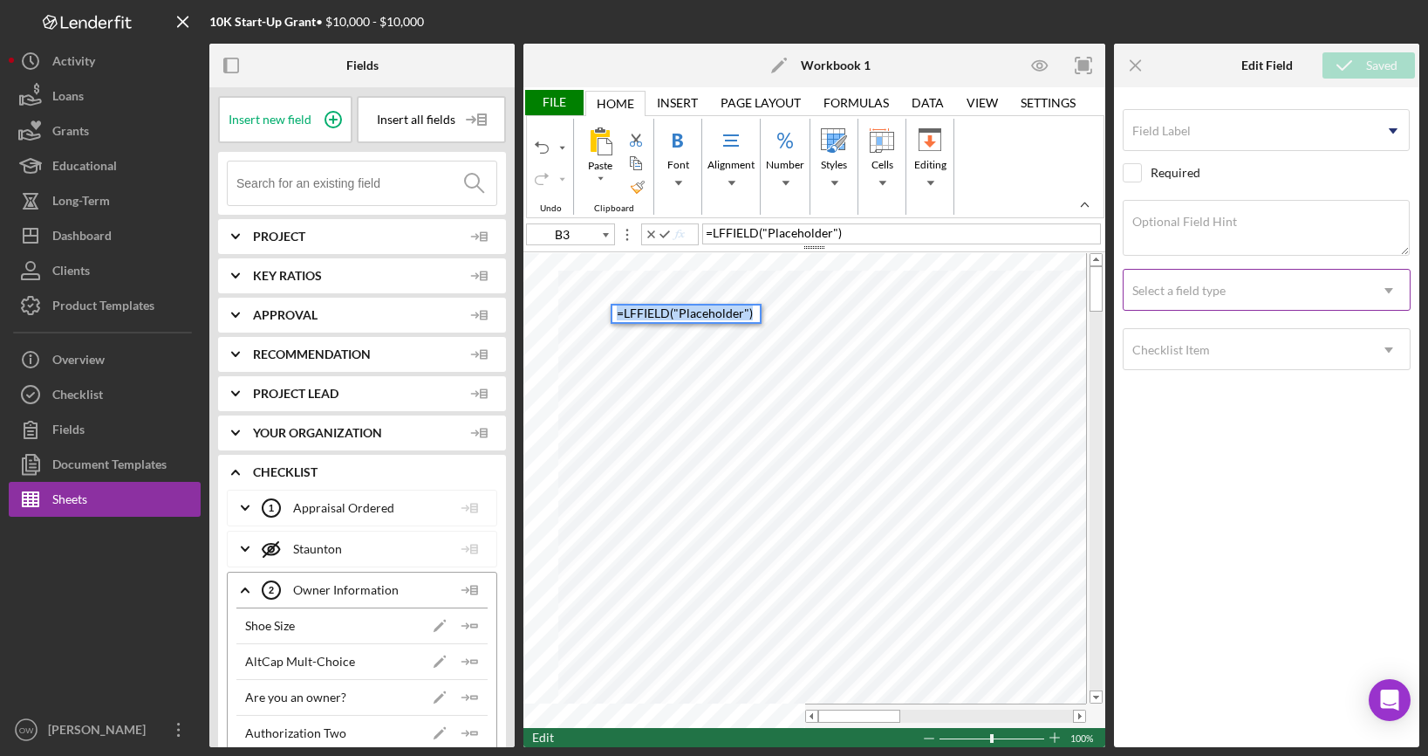
click at [643, 318] on span "LFFIELD" at bounding box center [647, 312] width 46 height 15
type input "B3"
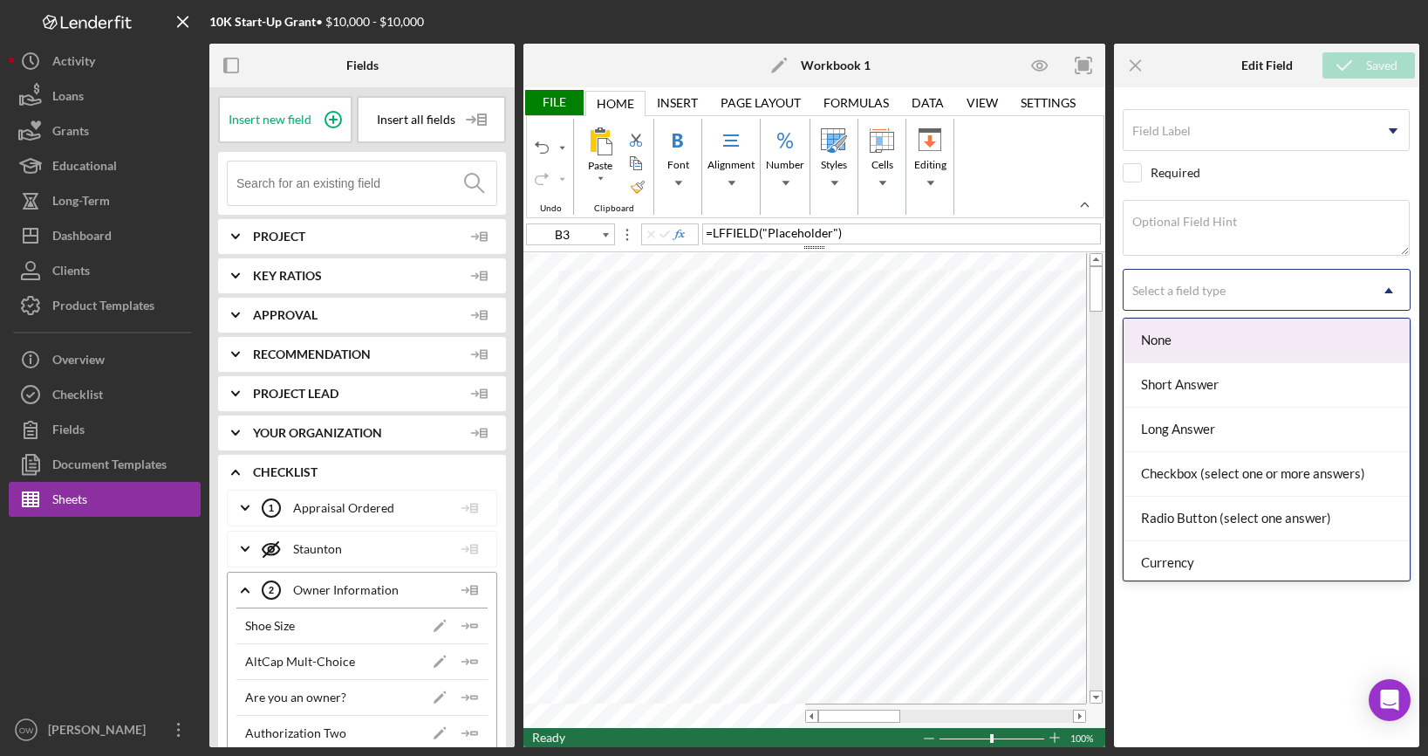
click at [1228, 289] on div "Select a field type" at bounding box center [1246, 290] width 244 height 40
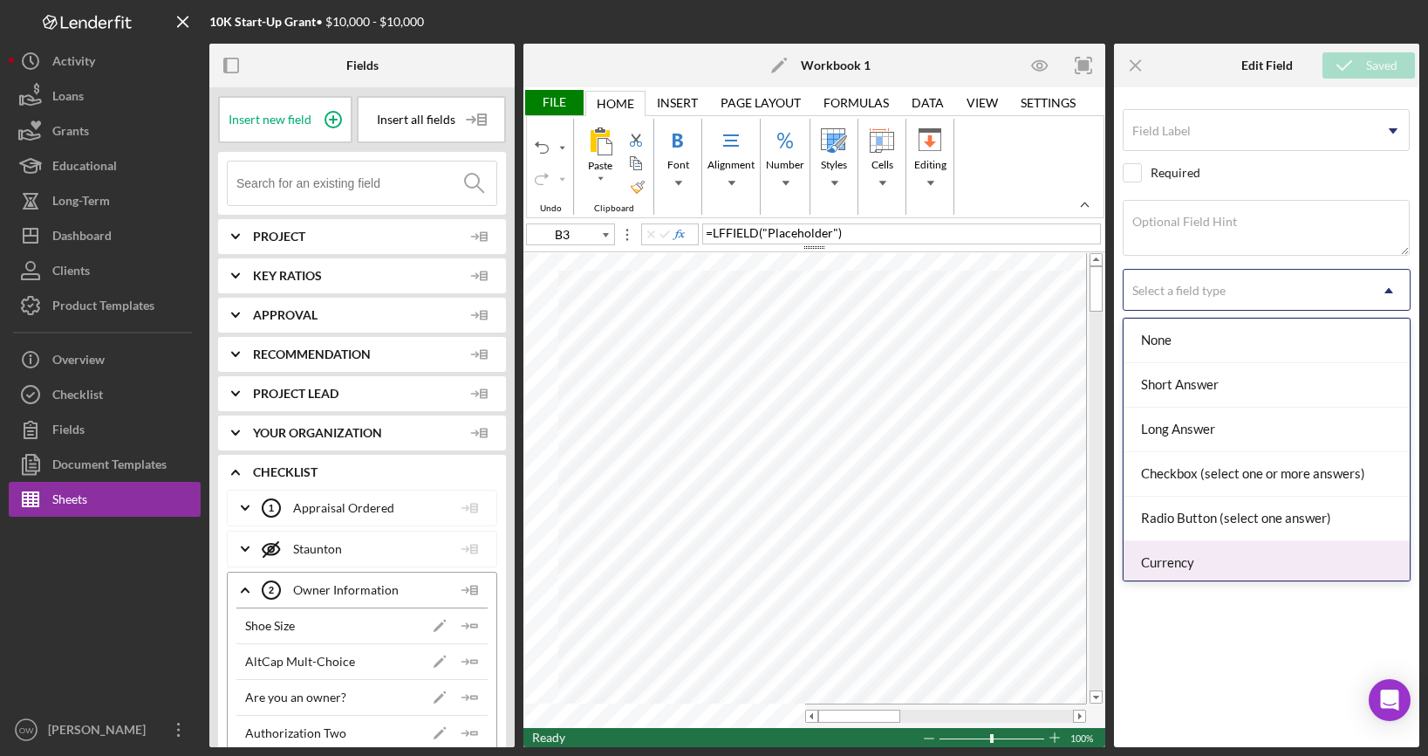
click at [1205, 548] on div "Currency" at bounding box center [1267, 563] width 286 height 44
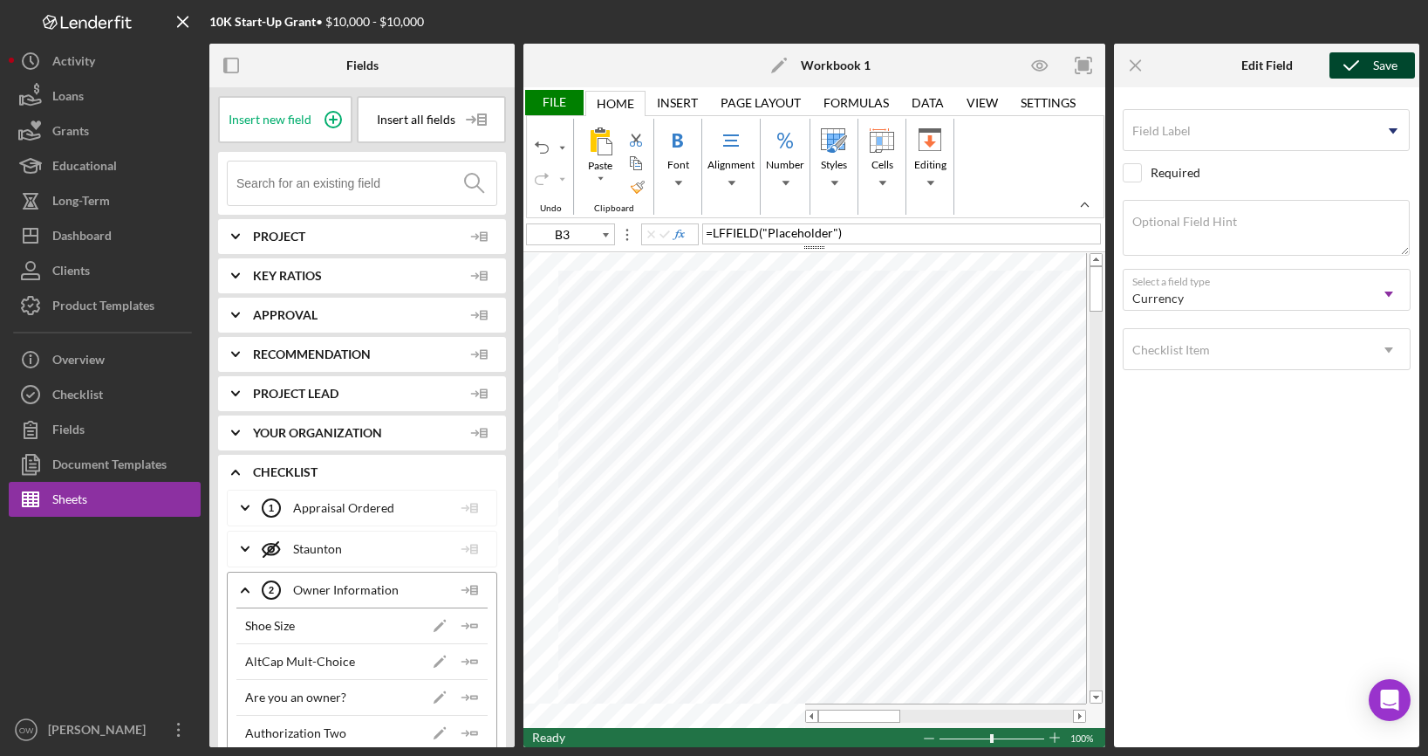
click at [1385, 67] on div "Save" at bounding box center [1385, 65] width 24 height 26
click at [1200, 127] on div "Field Label Icon/Dropdown Arrow Required" at bounding box center [1267, 135] width 288 height 52
type input "TEST"
click at [1359, 75] on icon "submit" at bounding box center [1352, 66] width 44 height 44
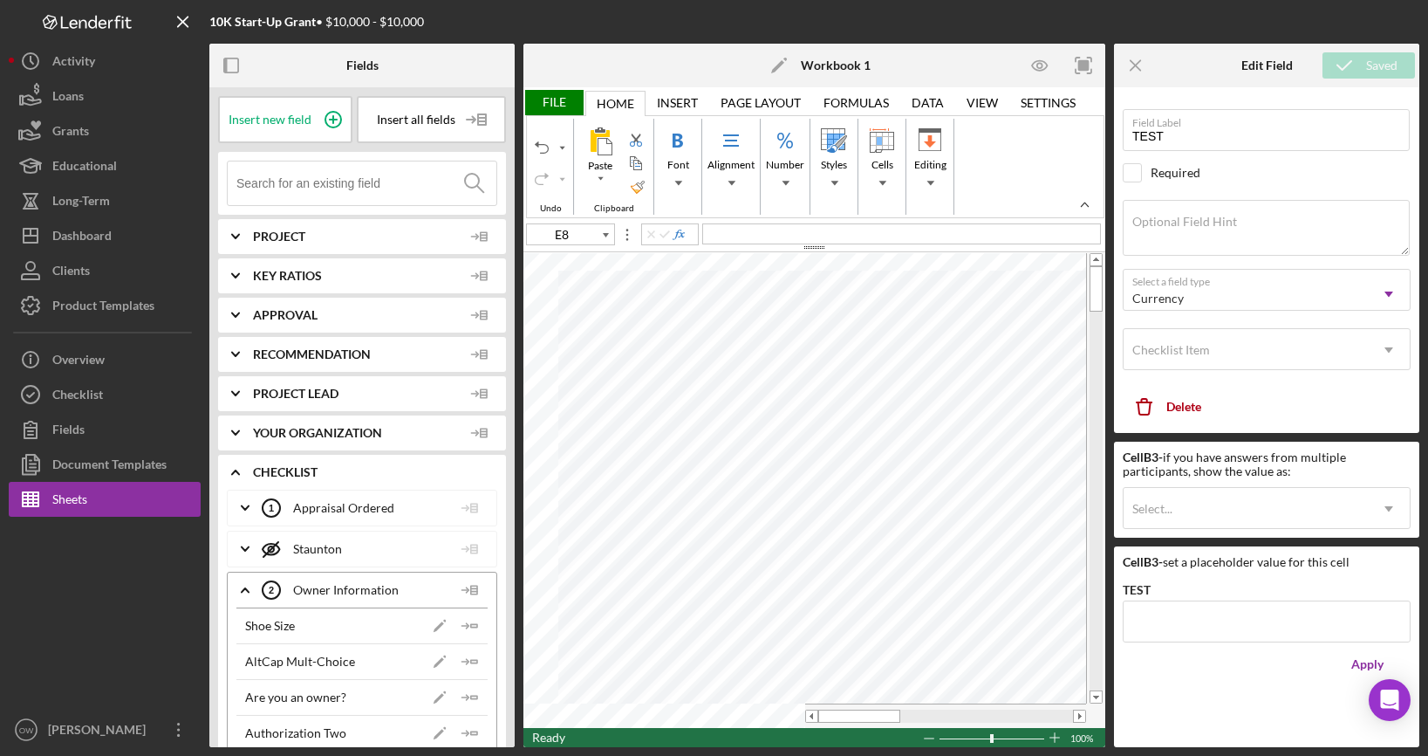
type input "B3"
click at [1172, 628] on input "TEST" at bounding box center [1267, 621] width 288 height 42
type input "$8"
click at [1324, 647] on button "Apply" at bounding box center [1367, 664] width 87 height 35
type input "$8"
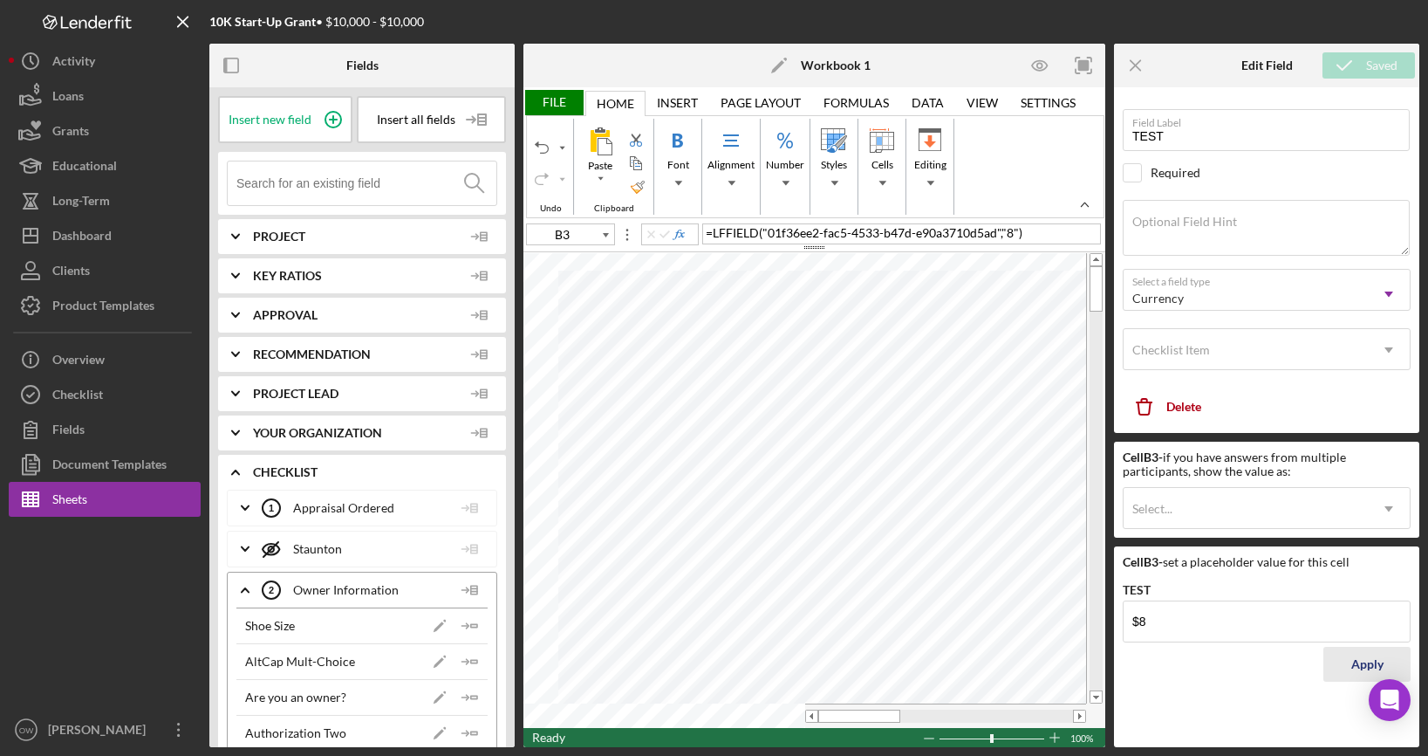
click at [1359, 665] on div "Apply" at bounding box center [1368, 664] width 32 height 35
type input "G17"
click at [1364, 656] on div "Apply" at bounding box center [1368, 664] width 32 height 35
click at [1360, 662] on div "Apply" at bounding box center [1368, 664] width 32 height 35
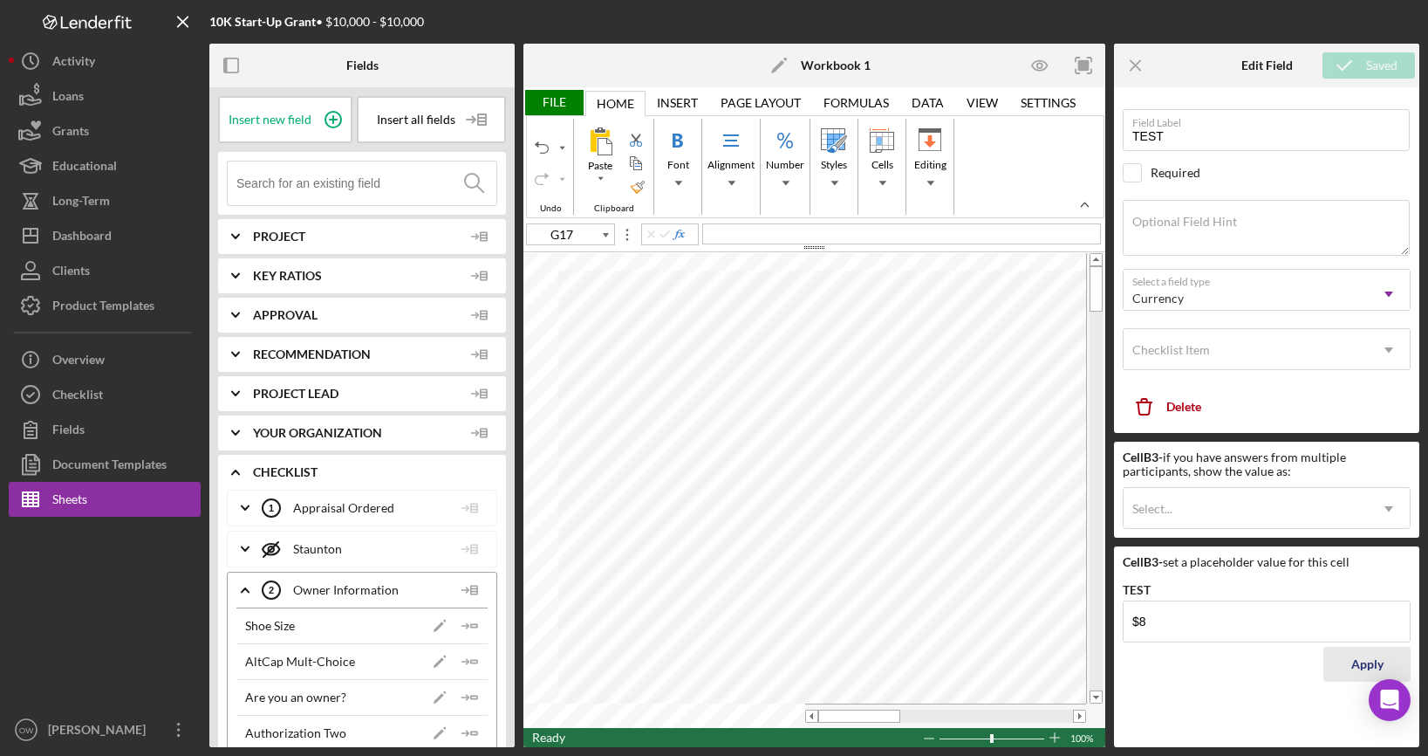
click at [1360, 662] on div "Apply" at bounding box center [1368, 664] width 32 height 35
